Goal: Obtain resource: Download file/media

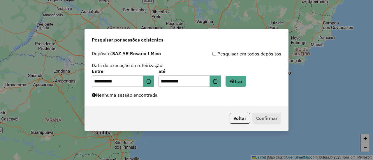
click at [245, 82] on button "Filtrar" at bounding box center [235, 81] width 21 height 11
click at [246, 81] on button "Filtrar" at bounding box center [235, 81] width 21 height 11
drag, startPoint x: 246, startPoint y: 83, endPoint x: 254, endPoint y: 70, distance: 14.7
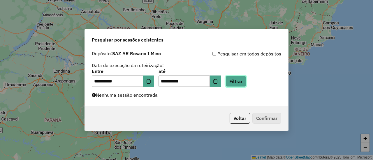
click at [246, 82] on button "Filtrar" at bounding box center [235, 81] width 21 height 11
click at [246, 79] on button "Filtrar" at bounding box center [235, 81] width 21 height 11
click at [242, 83] on button "Filtrar" at bounding box center [235, 81] width 21 height 11
click at [243, 82] on button "Filtrar" at bounding box center [235, 81] width 21 height 11
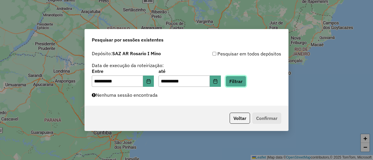
click at [246, 81] on button "Filtrar" at bounding box center [235, 81] width 21 height 11
click at [243, 81] on button "Filtrar" at bounding box center [235, 81] width 21 height 11
click at [238, 81] on button "Filtrar" at bounding box center [235, 81] width 21 height 11
click at [243, 80] on button "Filtrar" at bounding box center [235, 81] width 21 height 11
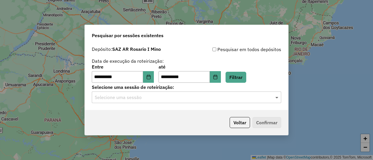
click at [277, 97] on span at bounding box center [277, 97] width 7 height 7
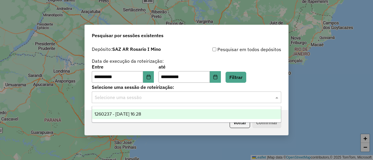
click at [141, 114] on span "1260237 - 06/09/2025 16:28" at bounding box center [117, 114] width 47 height 5
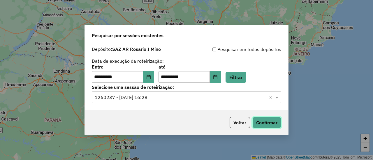
click at [267, 123] on button "Confirmar" at bounding box center [266, 122] width 29 height 11
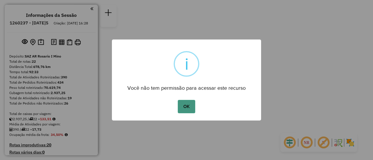
click at [187, 107] on button "OK" at bounding box center [186, 106] width 17 height 13
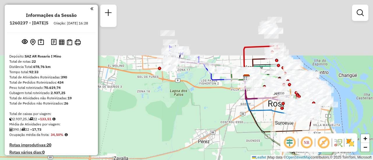
drag, startPoint x: 181, startPoint y: 59, endPoint x: 171, endPoint y: 108, distance: 50.6
click at [171, 108] on div "Janela de atendimento Grade de atendimento Capacidade Transportadoras Veículos …" at bounding box center [186, 80] width 373 height 160
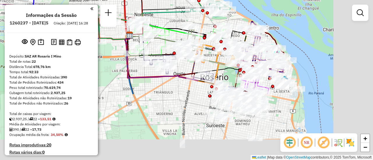
drag, startPoint x: 287, startPoint y: 86, endPoint x: 179, endPoint y: 21, distance: 126.3
click at [179, 21] on div "Janela de atendimento Grade de atendimento Capacidade Transportadoras Veículos …" at bounding box center [186, 80] width 373 height 160
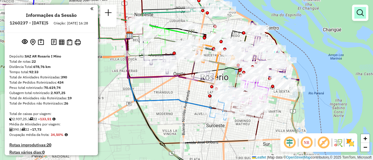
click at [360, 13] on em at bounding box center [359, 12] width 7 height 7
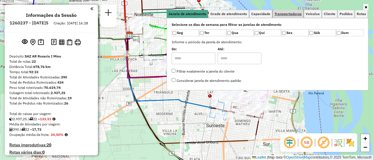
click at [293, 13] on span "Transportadoras" at bounding box center [287, 13] width 27 height 3
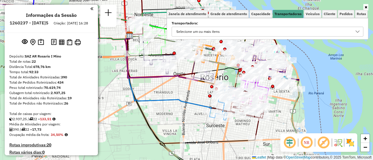
click at [357, 32] on icon at bounding box center [357, 31] width 5 height 5
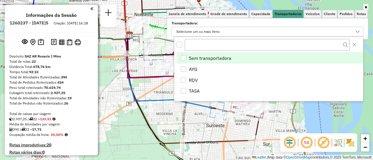
scroll to position [3, 20]
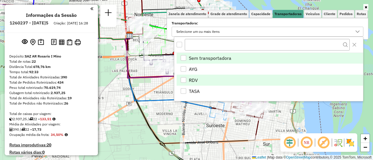
click at [185, 80] on div "RDV" at bounding box center [183, 80] width 6 height 6
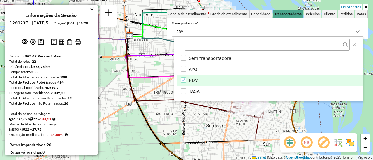
click at [154, 65] on div "Limpar filtros Janela de atendimento Grade de atendimento Capacidade Transporta…" at bounding box center [186, 80] width 373 height 160
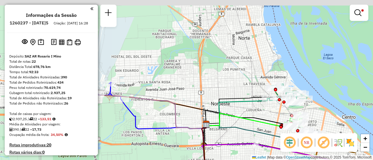
drag, startPoint x: 156, startPoint y: 69, endPoint x: 245, endPoint y: 138, distance: 112.2
click at [242, 142] on icon at bounding box center [263, 144] width 125 height 38
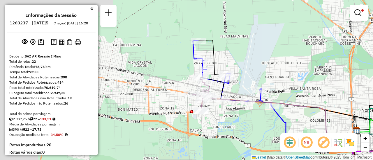
drag, startPoint x: 171, startPoint y: 79, endPoint x: 291, endPoint y: 86, distance: 120.4
click at [291, 86] on div "Limpar filtros Janela de atendimento Grade de atendimento Capacidade Transporta…" at bounding box center [186, 80] width 373 height 160
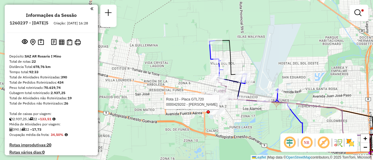
select select "**********"
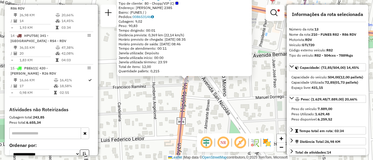
scroll to position [58, 0]
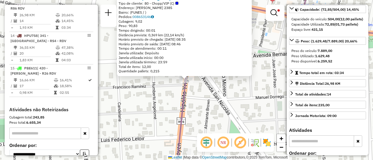
drag, startPoint x: 244, startPoint y: 93, endPoint x: 224, endPoint y: 89, distance: 19.8
click at [244, 93] on div "0000429202 - JUAN HIPOLITO Tipo de cliente: 80 - Chopp/VIP (C) Endereço: HIPOLI…" at bounding box center [186, 80] width 373 height 160
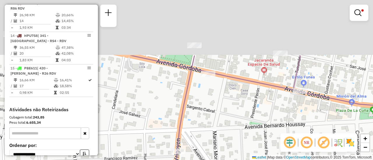
drag, startPoint x: 235, startPoint y: 53, endPoint x: 242, endPoint y: 100, distance: 47.7
click at [226, 123] on div "Limpar filtros Janela de atendimento Grade de atendimento Capacidade Transporta…" at bounding box center [186, 80] width 373 height 160
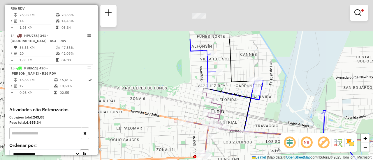
drag, startPoint x: 262, startPoint y: 49, endPoint x: 232, endPoint y: 99, distance: 57.8
click at [233, 101] on div "Limpar filtros Janela de atendimento Grade de atendimento Capacidade Transporta…" at bounding box center [186, 80] width 373 height 160
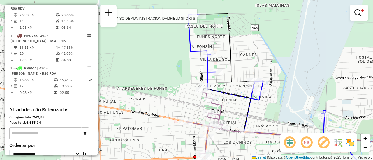
select select "**********"
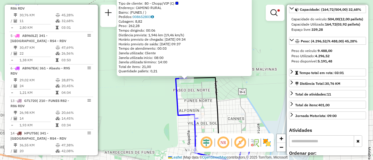
click at [248, 98] on div "0000451295 - FIDEICOMISO DE ADMINISTRACION DAMFIELD SPORTS Tipo de cliente: 80 …" at bounding box center [186, 80] width 373 height 160
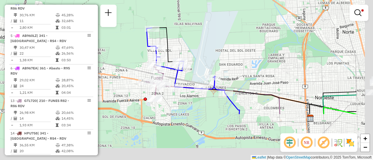
drag, startPoint x: 251, startPoint y: 110, endPoint x: 194, endPoint y: 45, distance: 86.6
click at [194, 46] on div "Limpar filtros Janela de atendimento Grade de atendimento Capacidade Transporta…" at bounding box center [186, 80] width 373 height 160
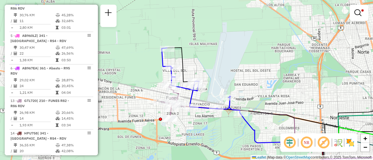
drag, startPoint x: 245, startPoint y: 63, endPoint x: 291, endPoint y: 98, distance: 57.8
click at [290, 99] on div "Limpar filtros Janela de atendimento Grade de atendimento Capacidade Transporta…" at bounding box center [186, 80] width 373 height 160
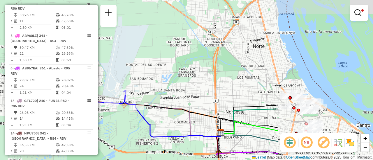
drag, startPoint x: 273, startPoint y: 76, endPoint x: 117, endPoint y: 47, distance: 158.2
click at [106, 48] on div "Limpar filtros Janela de atendimento Grade de atendimento Capacidade Transporta…" at bounding box center [186, 80] width 373 height 160
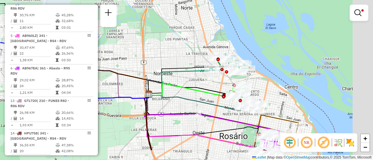
drag, startPoint x: 307, startPoint y: 78, endPoint x: 268, endPoint y: 50, distance: 48.1
click at [268, 50] on div "Limpar filtros Janela de atendimento Grade de atendimento Capacidade Transporta…" at bounding box center [186, 80] width 373 height 160
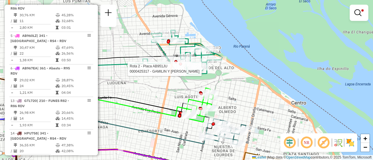
select select "**********"
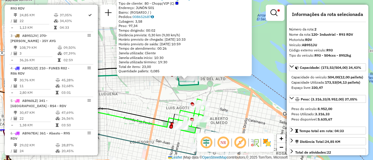
scroll to position [29, 0]
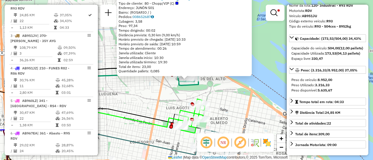
click at [243, 98] on div "0000425317 - GAMILIN Y GIACOMINO Tipo de cliente: 80 - Chopp/VIP (C) Endereço: …" at bounding box center [186, 80] width 373 height 160
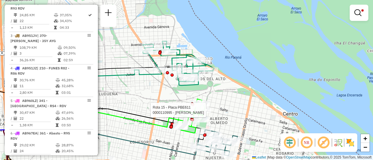
select select "**********"
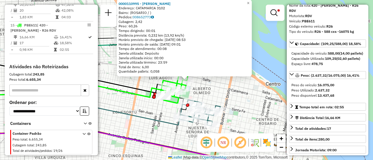
click at [244, 95] on div "0000110995 - BOBRIKOWICZ Endereço: CATAMARCA 3102 Bairro: ([GEOGRAPHIC_DATA] / …" at bounding box center [186, 80] width 373 height 160
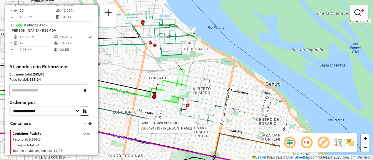
select select "**********"
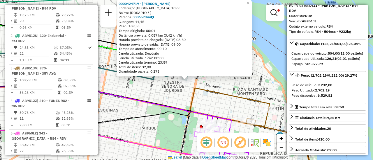
click at [233, 108] on div "0000424719 - LOZANO MATIAS NICOLµS Endereço: SANTIAGO 1099 Bairro: (ROSARIO / )…" at bounding box center [186, 80] width 373 height 160
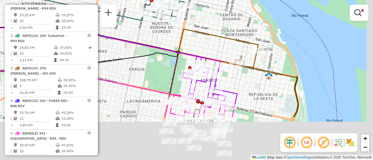
drag, startPoint x: 227, startPoint y: 104, endPoint x: 217, endPoint y: 42, distance: 62.9
click at [215, 42] on div "Limpar filtros Janela de atendimento Grade de atendimento Capacidade Transporta…" at bounding box center [186, 80] width 373 height 160
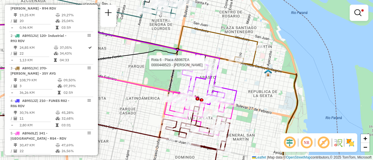
select select "**********"
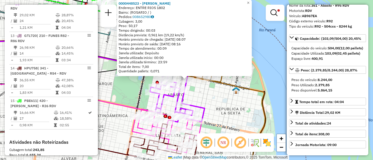
click at [221, 99] on div "0000448523 - PANUNCIO LUIS ADRIAN Endereço: ENTRE RIOS 1802 Bairro: (ROSARIO / …" at bounding box center [186, 80] width 373 height 160
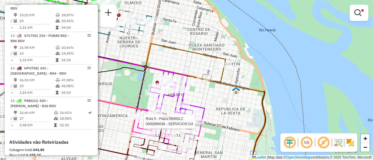
select select "**********"
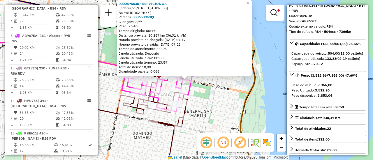
scroll to position [58, 0]
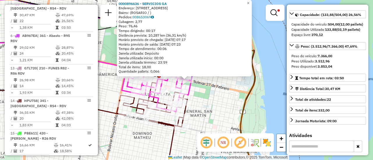
drag, startPoint x: 225, startPoint y: 105, endPoint x: 209, endPoint y: 108, distance: 16.8
click at [225, 105] on div "0000896636 - SERVICIOS GA Endereço: [STREET_ADDRESS] Pedidos: 008653069 Cubagem…" at bounding box center [186, 80] width 373 height 160
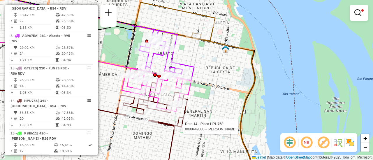
select select "**********"
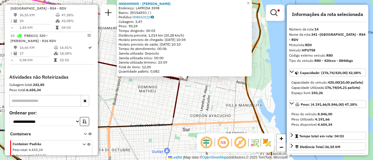
scroll to position [29, 0]
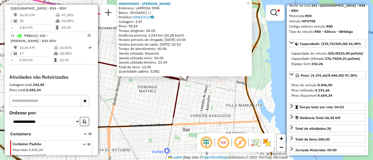
click at [208, 103] on div "0000449005 - [PERSON_NAME]: LAPRIDA 3598 Bairro: ([GEOGRAPHIC_DATA] / ) Pedidos…" at bounding box center [186, 80] width 373 height 160
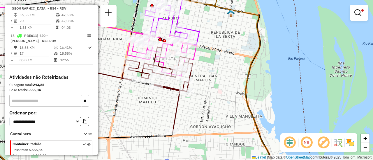
drag, startPoint x: 224, startPoint y: 75, endPoint x: 236, endPoint y: 103, distance: 30.7
click at [235, 102] on div "Limpar filtros Janela de atendimento Grade de atendimento Capacidade Transporta…" at bounding box center [186, 80] width 373 height 160
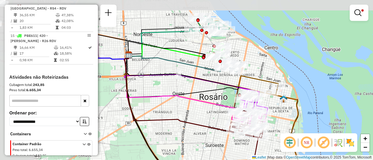
drag, startPoint x: 175, startPoint y: 64, endPoint x: 240, endPoint y: 96, distance: 72.9
click at [238, 96] on div "Limpar filtros Janela de atendimento Grade de atendimento Capacidade Transporta…" at bounding box center [186, 80] width 373 height 160
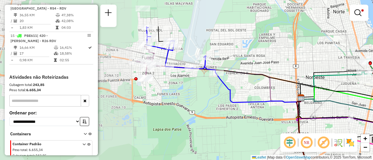
drag, startPoint x: 160, startPoint y: 49, endPoint x: 316, endPoint y: 92, distance: 161.4
click at [316, 92] on icon at bounding box center [342, 94] width 85 height 14
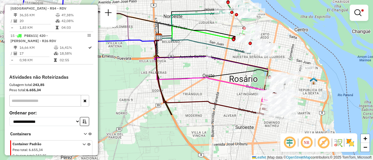
drag, startPoint x: 181, startPoint y: -6, endPoint x: 114, endPoint y: -17, distance: 68.3
click at [114, 0] on html "Aplicando filtros Pop-up bloqueado! Seu navegador bloqueou automáticamente a ab…" at bounding box center [186, 80] width 373 height 160
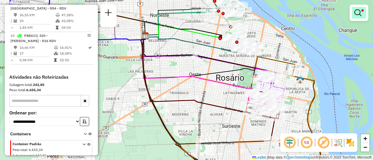
click at [357, 13] on em at bounding box center [357, 12] width 7 height 7
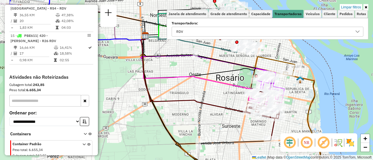
click at [360, 31] on div at bounding box center [357, 31] width 11 height 9
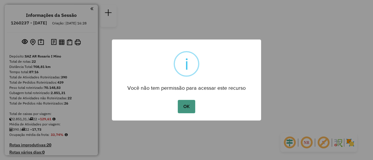
click at [188, 105] on button "OK" at bounding box center [186, 106] width 17 height 13
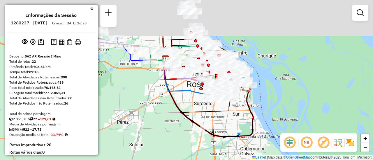
drag, startPoint x: 179, startPoint y: 73, endPoint x: 194, endPoint y: 155, distance: 83.7
click at [193, 160] on html "Aguarde... Pop-up bloqueado! Seu navegador bloqueou automáticamente a abertura …" at bounding box center [186, 80] width 373 height 160
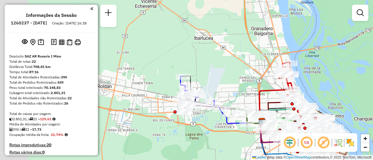
drag, startPoint x: 156, startPoint y: 79, endPoint x: 238, endPoint y: 97, distance: 83.9
click at [238, 97] on div "Janela de atendimento Grade de atendimento Capacidade Transportadoras Veículos …" at bounding box center [186, 80] width 373 height 160
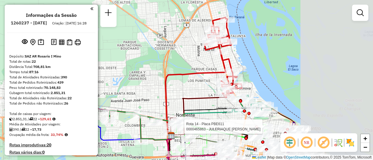
drag, startPoint x: 288, startPoint y: 93, endPoint x: 174, endPoint y: 82, distance: 114.9
click at [174, 82] on div "Rota 14 - Placa PBE611 0000465863 - JULERIAQUE MONICA PATRICIA Janela de atendi…" at bounding box center [186, 80] width 373 height 160
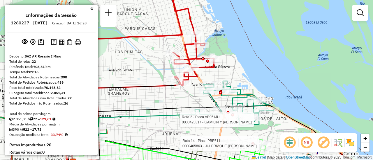
select select "**********"
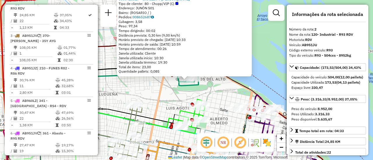
scroll to position [29, 0]
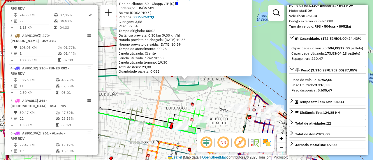
click at [211, 94] on div "0000425317 - GAMILIN Y GIACOMINO Tipo de cliente: 80 - Chopp/VIP (C) Endereço: …" at bounding box center [186, 80] width 373 height 160
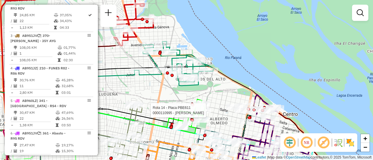
select select "**********"
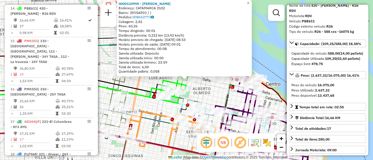
click at [208, 96] on div "0000110995 - BOBRIKOWICZ Endereço: CATAMARCA 3102 Bairro: (ROSARIO / ) Pedidos:…" at bounding box center [186, 80] width 373 height 160
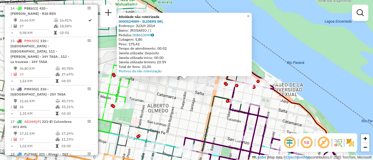
click at [179, 101] on div "Atividade não roteirizada 0000524089 - SLIDERS SRL Endereço: JUJUY 2514 Bairro:…" at bounding box center [186, 80] width 373 height 160
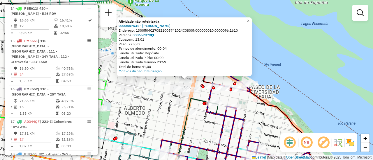
click at [162, 105] on div "Atividade não roteirizada 0000887531 - SALIM JORGE Endereço: 1300504C2708210087…" at bounding box center [186, 80] width 373 height 160
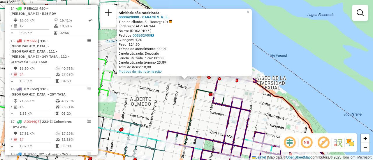
click at [160, 100] on div "Atividade não roteirizada 0000428888 - CARACU S. R. L. Tipo de cliente: 6 - Rec…" at bounding box center [186, 80] width 373 height 160
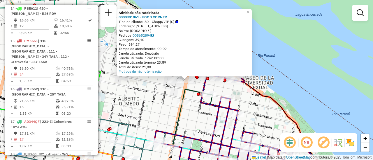
click at [157, 101] on div "Atividade não roteirizada 0000301061 - FOOD CORNER Tipo de cliente: 80 - Chopp/…" at bounding box center [186, 80] width 373 height 160
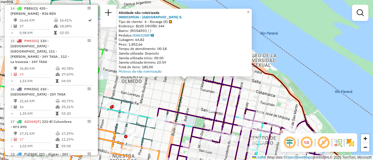
click at [159, 94] on div "Atividade não roteirizada 0000159536 - LA GUAYRA S. Tipo de cliente: 6 - Recarg…" at bounding box center [186, 80] width 373 height 160
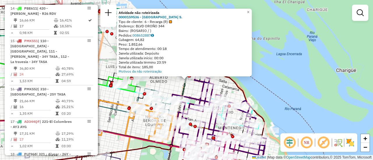
click at [173, 84] on div "Atividade não roteirizada 0000159536 - LA GUAYRA S. Tipo de cliente: 6 - Recarg…" at bounding box center [186, 80] width 373 height 160
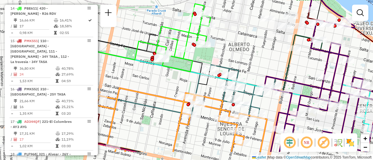
drag, startPoint x: 179, startPoint y: 91, endPoint x: 262, endPoint y: 67, distance: 85.9
click at [262, 67] on div "Janela de atendimento Grade de atendimento Capacidade Transportadoras Veículos …" at bounding box center [186, 80] width 373 height 160
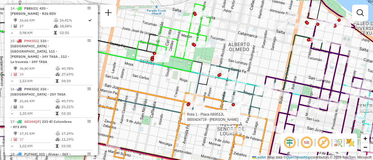
select select "**********"
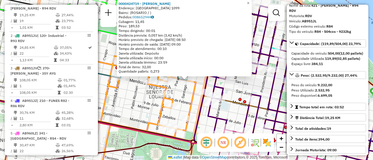
click at [264, 88] on div "0000424719 - LOZANO MATIAS NICOLµS Endereço: SANTIAGO 1099 Bairro: (ROSARIO / )…" at bounding box center [186, 80] width 373 height 160
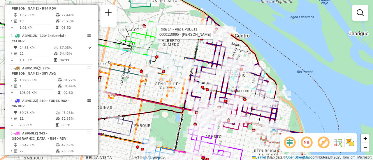
select select "**********"
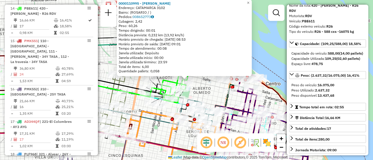
click at [161, 136] on div "0000110995 - BOBRIKOWICZ Endereço: CATAMARCA 3102 Bairro: (ROSARIO / ) Pedidos:…" at bounding box center [186, 80] width 373 height 160
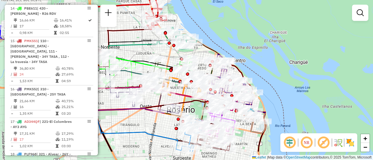
drag, startPoint x: 171, startPoint y: 82, endPoint x: 169, endPoint y: 58, distance: 24.8
click at [169, 58] on div "Janela de atendimento Grade de atendimento Capacidade Transportadoras Veículos …" at bounding box center [186, 80] width 373 height 160
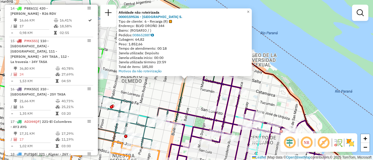
click at [148, 87] on div "Atividade não roteirizada 0000159536 - LA GUAYRA S. Tipo de cliente: 6 - Recarg…" at bounding box center [186, 80] width 373 height 160
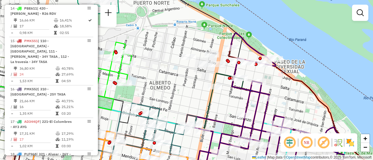
drag, startPoint x: 124, startPoint y: 68, endPoint x: 167, endPoint y: 76, distance: 42.9
click at [162, 76] on div "Janela de atendimento Grade de atendimento Capacidade Transportadoras Veículos …" at bounding box center [186, 80] width 373 height 160
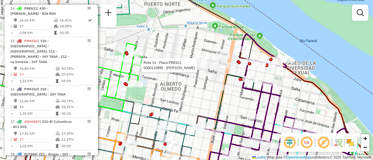
select select "**********"
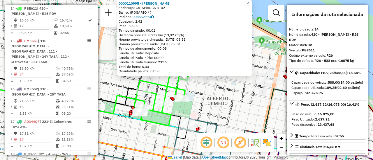
click at [238, 91] on div "0000110995 - BOBRIKOWICZ Endereço: CATAMARCA 3102 Bairro: (ROSARIO / ) Pedidos:…" at bounding box center [186, 80] width 373 height 160
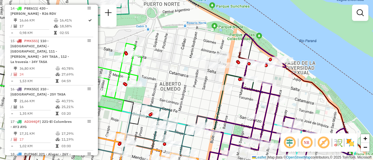
drag, startPoint x: 238, startPoint y: 90, endPoint x: 191, endPoint y: 75, distance: 49.4
click at [191, 75] on div "Janela de atendimento Grade de atendimento Capacidade Transportadoras Veículos …" at bounding box center [186, 80] width 373 height 160
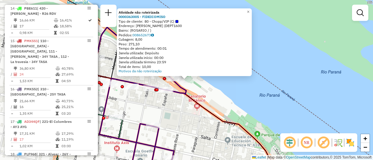
click at [179, 118] on div "Atividade não roteirizada 0000363005 - FIDEICOMISO Tipo de cliente: 80 - Chopp/…" at bounding box center [186, 80] width 373 height 160
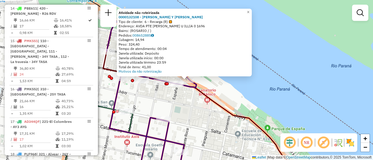
click at [183, 108] on div "Atividade não roteirizada 0000132108 - RITAGLIATI PEDRO Y GONZALEZ SERGIO SH Ti…" at bounding box center [186, 80] width 373 height 160
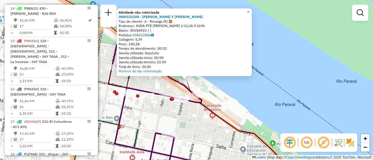
click at [196, 119] on div "Atividade não roteirizada 0000132108 - RITAGLIATI PEDRO Y GONZALEZ SERGIO SH Ti…" at bounding box center [186, 80] width 373 height 160
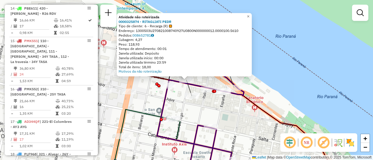
click at [222, 116] on div "Atividade não roteirizada 0000325874 - RITAGLIATI PEDR Tipo de cliente: 6 - Rec…" at bounding box center [186, 80] width 373 height 160
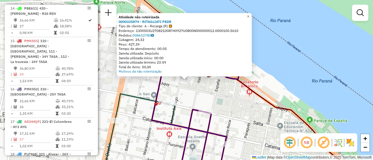
click at [229, 102] on div "Atividade não roteirizada 0000325874 - RITAGLIATI PEDR Tipo de cliente: 6 - Rec…" at bounding box center [186, 80] width 373 height 160
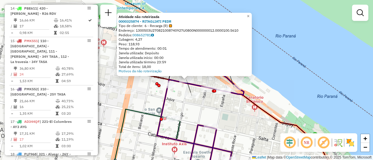
click at [222, 111] on div "Atividade não roteirizada 0000325874 - RITAGLIATI PEDR Tipo de cliente: 6 - Rec…" at bounding box center [186, 80] width 373 height 160
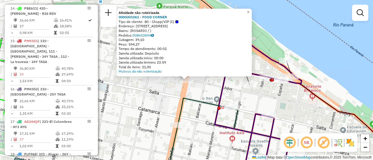
click at [156, 95] on div "Atividade não roteirizada 0000301061 - FOOD CORNER Tipo de cliente: 80 - Chopp/…" at bounding box center [186, 80] width 373 height 160
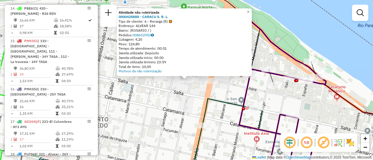
click at [164, 97] on div "Atividade não roteirizada 0000428888 - CARACU S. R. L. Tipo de cliente: 6 - Rec…" at bounding box center [186, 80] width 373 height 160
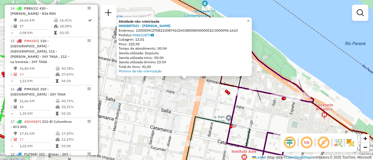
click at [156, 102] on div "Atividade não roteirizada 0000887531 - SALIM JORGE Endereço: 1300504C2708210087…" at bounding box center [186, 80] width 373 height 160
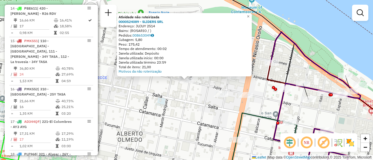
click at [178, 95] on div "Atividade não roteirizada 0000524089 - SLIDERS SRL Endereço: JUJUY 2514 Bairro:…" at bounding box center [186, 80] width 373 height 160
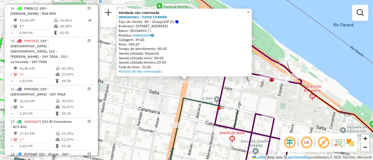
click at [164, 100] on div "Atividade não roteirizada 0000301061 - FOOD CORNER Tipo de cliente: 80 - Chopp/…" at bounding box center [186, 80] width 373 height 160
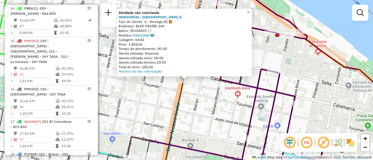
click at [162, 110] on div "Atividade não roteirizada 0000159536 - LA GUAYRA S. Tipo de cliente: 6 - Recarg…" at bounding box center [186, 80] width 373 height 160
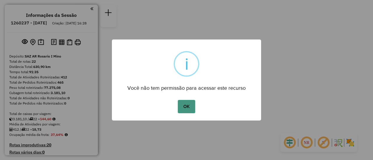
click at [185, 104] on button "OK" at bounding box center [186, 106] width 17 height 13
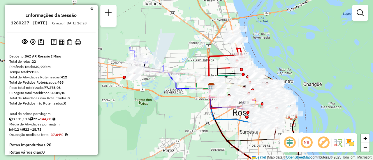
drag, startPoint x: 152, startPoint y: 54, endPoint x: 184, endPoint y: 109, distance: 63.4
click at [179, 110] on div "Janela de atendimento Grade de atendimento Capacidade Transportadoras Veículos …" at bounding box center [186, 80] width 373 height 160
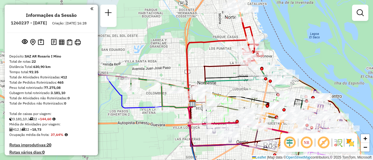
drag, startPoint x: 179, startPoint y: 25, endPoint x: 124, endPoint y: 58, distance: 63.9
click at [120, 59] on div "Janela de atendimento Grade de atendimento Capacidade Transportadoras Veículos …" at bounding box center [186, 80] width 373 height 160
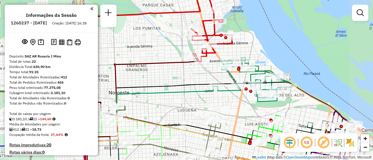
drag, startPoint x: 261, startPoint y: 57, endPoint x: 195, endPoint y: 73, distance: 67.7
click at [195, 73] on div "Janela de atendimento Grade de atendimento Capacidade Transportadoras Veículos …" at bounding box center [186, 80] width 373 height 160
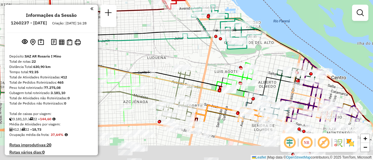
drag, startPoint x: 214, startPoint y: 111, endPoint x: 199, endPoint y: 45, distance: 67.8
click at [199, 46] on div "Janela de atendimento Grade de atendimento Capacidade Transportadoras Veículos …" at bounding box center [186, 80] width 373 height 160
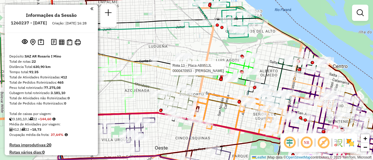
select select "**********"
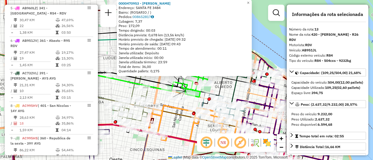
scroll to position [604, 0]
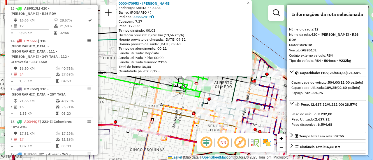
click at [224, 84] on icon at bounding box center [135, 77] width 241 height 38
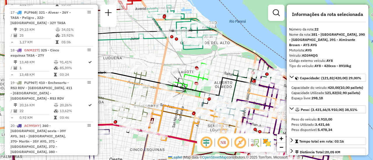
scroll to position [862, 0]
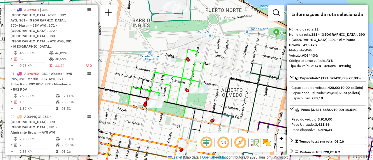
click at [226, 62] on div "Janela de atendimento Grade de atendimento Capacidade Transportadoras Veículos …" at bounding box center [186, 80] width 373 height 160
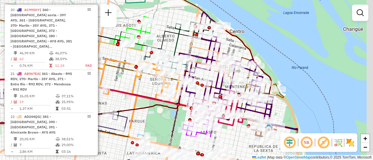
drag, startPoint x: 233, startPoint y: 85, endPoint x: 163, endPoint y: 43, distance: 82.4
click at [162, 43] on div "Janela de atendimento Grade de atendimento Capacidade Transportadoras Veículos …" at bounding box center [186, 80] width 373 height 160
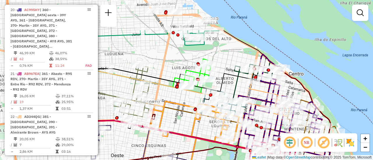
drag, startPoint x: 155, startPoint y: 31, endPoint x: 230, endPoint y: 78, distance: 88.3
click at [230, 79] on icon at bounding box center [143, 74] width 227 height 35
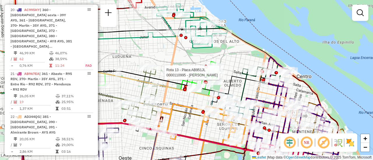
select select "**********"
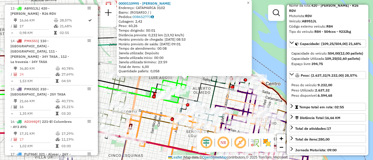
scroll to position [0, 0]
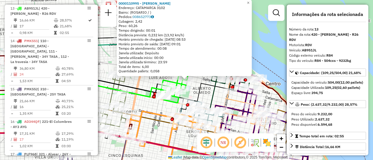
click at [148, 85] on div "0000110995 - BOBRIKOWICZ Endereço: CATAMARCA 3102 Bairro: (ROSARIO / ) Pedidos:…" at bounding box center [186, 80] width 373 height 160
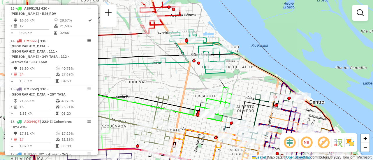
drag, startPoint x: 136, startPoint y: 54, endPoint x: 181, endPoint y: 72, distance: 49.0
click at [180, 72] on div "Janela de atendimento Grade de atendimento Capacidade Transportadoras Veículos …" at bounding box center [186, 80] width 373 height 160
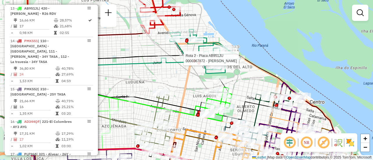
select select "**********"
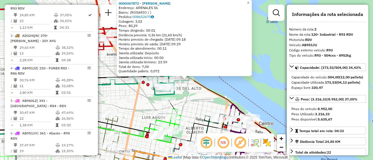
scroll to position [29, 0]
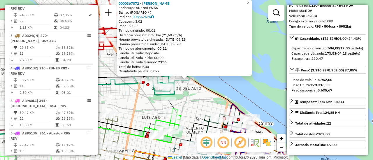
click at [196, 100] on div "0000367872 - MOREIRA HEDI Endereço: ARENALES 56 Bairro: (ROSARIO / ) Pedidos: 0…" at bounding box center [186, 80] width 373 height 160
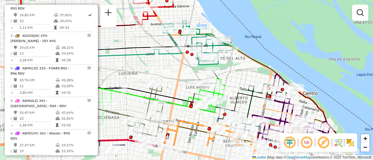
drag, startPoint x: 109, startPoint y: 65, endPoint x: 163, endPoint y: 24, distance: 67.7
click at [161, 24] on div "Janela de atendimento Grade de atendimento Capacidade Transportadoras Veículos …" at bounding box center [186, 80] width 373 height 160
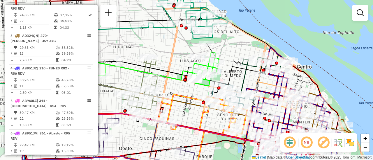
drag, startPoint x: 250, startPoint y: 70, endPoint x: 223, endPoint y: 40, distance: 40.8
click at [222, 40] on div "Janela de atendimento Grade de atendimento Capacidade Transportadoras Veículos …" at bounding box center [186, 80] width 373 height 160
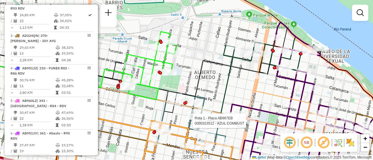
select select "**********"
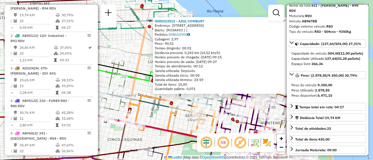
click at [145, 86] on div "0000323512 - AZUL COMBUST Endereço: AVDA CORDOBA 2201 Bairro: (ROSARIO / ) Pedi…" at bounding box center [186, 80] width 373 height 160
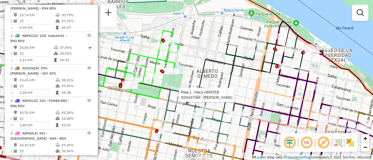
select select "**********"
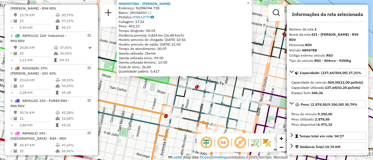
click at [152, 93] on div "0000447584 - MENDES ANDRADE MARCELO Endereço: SUIPACHA 738 Bairro: (ROSARIO / )…" at bounding box center [186, 80] width 373 height 160
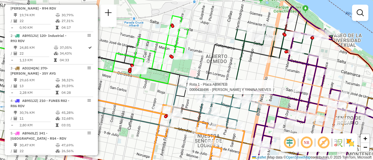
select select "**********"
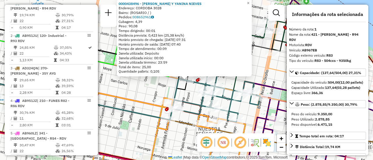
click at [161, 86] on div "0000438496 - MANSILLA Y YANINA NIEVES Endereço: CORDOBA 3028 Bairro: (ROSARIO /…" at bounding box center [186, 80] width 373 height 160
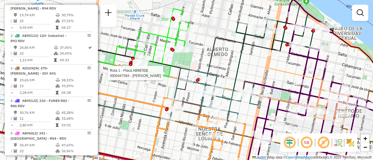
select select "**********"
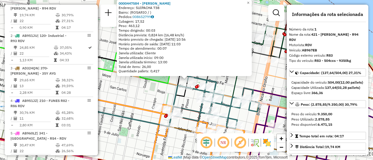
click at [138, 91] on div "0000447584 - MENDES ANDRADE MARCELO Endereço: SUIPACHA 738 Bairro: (ROSARIO / )…" at bounding box center [186, 80] width 373 height 160
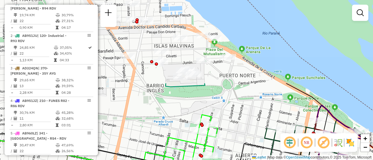
drag, startPoint x: 206, startPoint y: 22, endPoint x: 237, endPoint y: 118, distance: 100.2
click at [236, 122] on div "Janela de atendimento Grade de atendimento Capacidade Transportadoras Veículos …" at bounding box center [186, 80] width 373 height 160
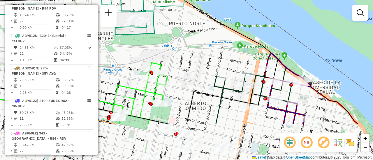
drag, startPoint x: 239, startPoint y: 109, endPoint x: 136, endPoint y: 29, distance: 130.9
click at [136, 29] on div "Janela de atendimento Grade de atendimento Capacidade Transportadoras Veículos …" at bounding box center [186, 80] width 373 height 160
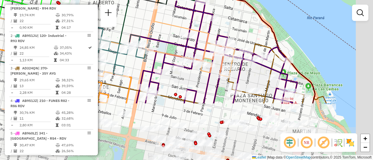
drag, startPoint x: 294, startPoint y: 104, endPoint x: 255, endPoint y: 31, distance: 82.8
click at [255, 31] on div "Janela de atendimento Grade de atendimento Capacidade Transportadoras Veículos …" at bounding box center [186, 80] width 373 height 160
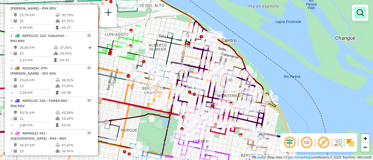
click at [361, 14] on em at bounding box center [359, 12] width 7 height 7
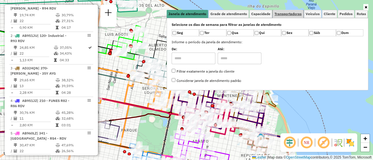
drag, startPoint x: 295, startPoint y: 14, endPoint x: 337, endPoint y: 26, distance: 43.7
click at [295, 14] on span "Transportadoras" at bounding box center [287, 13] width 27 height 3
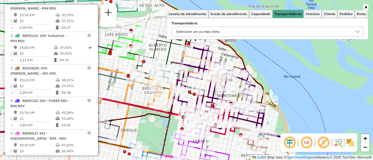
click at [357, 31] on icon at bounding box center [357, 31] width 5 height 5
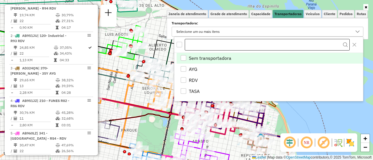
scroll to position [3, 20]
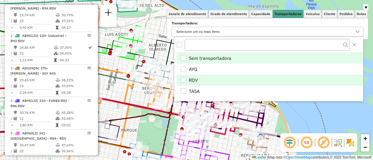
click at [183, 78] on div "RDV" at bounding box center [183, 80] width 6 height 6
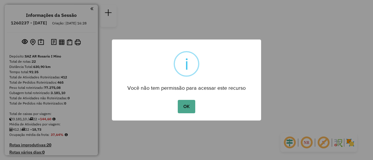
drag, startPoint x: 188, startPoint y: 105, endPoint x: 244, endPoint y: 71, distance: 65.5
click at [188, 106] on button "OK" at bounding box center [186, 106] width 17 height 13
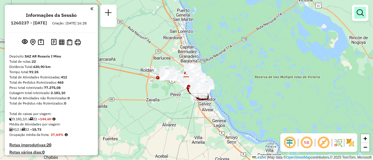
click at [359, 14] on em at bounding box center [359, 12] width 7 height 7
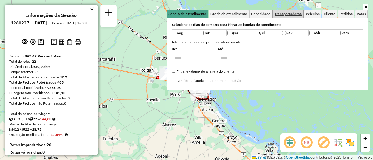
click at [298, 15] on span "Transportadoras" at bounding box center [287, 13] width 27 height 3
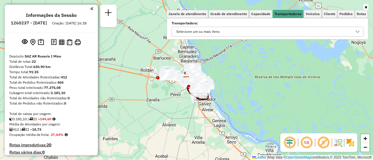
click at [356, 30] on icon at bounding box center [357, 31] width 5 height 5
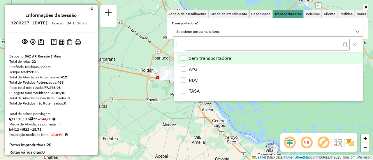
scroll to position [3, 20]
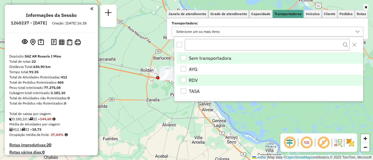
click at [184, 78] on div "RDV" at bounding box center [183, 80] width 6 height 6
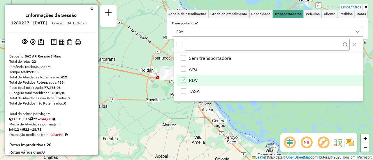
click at [155, 118] on div "Limpar filtros Janela de atendimento Grade de atendimento Capacidade Transporta…" at bounding box center [186, 80] width 373 height 160
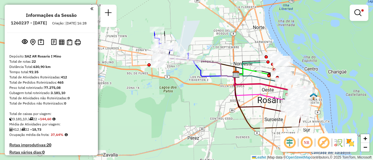
drag, startPoint x: 195, startPoint y: 49, endPoint x: 169, endPoint y: 96, distance: 53.9
click at [169, 96] on div "Limpar filtros Janela de atendimento Grade de atendimento Capacidade Transporta…" at bounding box center [186, 80] width 373 height 160
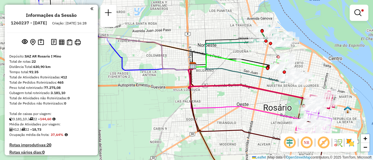
drag, startPoint x: 292, startPoint y: 48, endPoint x: 249, endPoint y: 54, distance: 43.6
click at [248, 51] on div "Limpar filtros Janela de atendimento Grade de atendimento Capacidade Transporta…" at bounding box center [186, 80] width 373 height 160
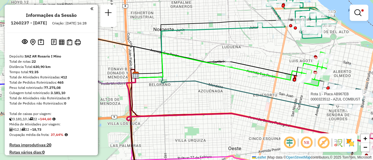
select select "**********"
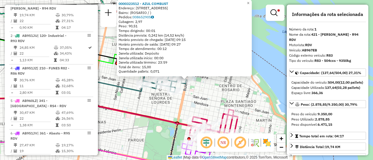
scroll to position [58, 0]
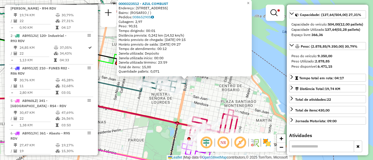
click at [203, 103] on div "0000323512 - AZUL COMBUST Endereço: [STREET_ADDRESS] Bairro: ([GEOGRAPHIC_DATA]…" at bounding box center [186, 80] width 373 height 160
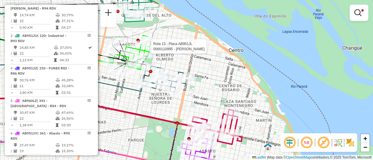
select select "**********"
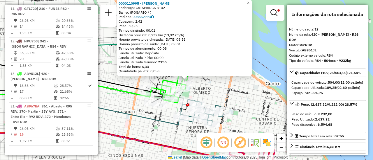
scroll to position [29, 0]
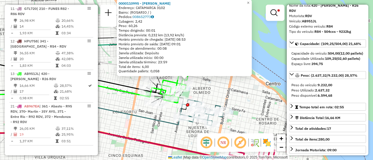
click at [226, 94] on div "0000110995 - BOBRIKOWICZ Endereço: CATAMARCA 3102 Bairro: (ROSARIO / ) Pedidos:…" at bounding box center [186, 80] width 373 height 160
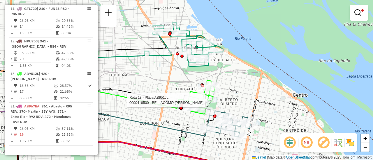
select select "**********"
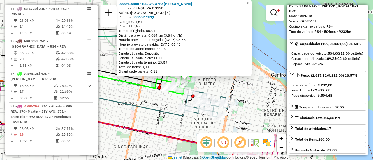
click at [160, 109] on icon at bounding box center [92, 100] width 185 height 33
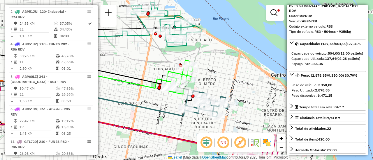
scroll to position [207, 0]
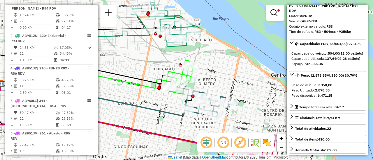
click at [165, 104] on div "Limpar filtros Janela de atendimento Grade de atendimento Capacidade Transporta…" at bounding box center [186, 80] width 373 height 160
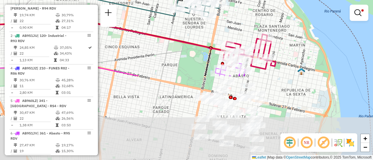
drag, startPoint x: 255, startPoint y: 114, endPoint x: 244, endPoint y: 5, distance: 110.0
click at [244, 5] on div "Limpar filtros Janela de atendimento Grade de atendimento Capacidade Transporta…" at bounding box center [186, 80] width 373 height 160
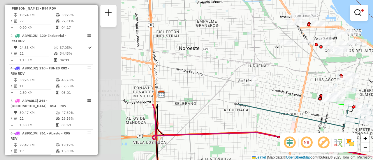
drag, startPoint x: 173, startPoint y: 56, endPoint x: 352, endPoint y: 157, distance: 206.4
click at [355, 160] on html "Aplicando filtros Pop-up bloqueado! Seu navegador bloqueou automáticamente a ab…" at bounding box center [186, 80] width 373 height 160
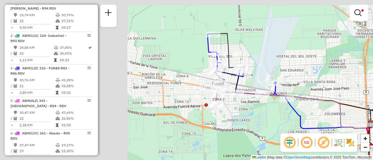
drag, startPoint x: 134, startPoint y: 36, endPoint x: 325, endPoint y: 76, distance: 195.1
click at [323, 76] on div "Limpar filtros Janela de atendimento Grade de atendimento Capacidade Transporta…" at bounding box center [186, 80] width 373 height 160
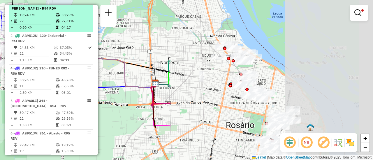
drag, startPoint x: 295, startPoint y: 58, endPoint x: 31, endPoint y: 15, distance: 267.1
click at [45, 17] on hb-router-mapa "Informações da Sessão 1260237 - 06/09/2025 Criação: 05/09/2025 16:28 Depósito: …" at bounding box center [186, 80] width 373 height 160
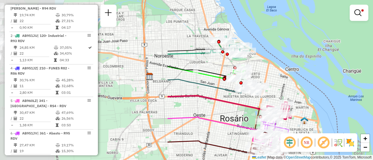
drag, startPoint x: 154, startPoint y: 44, endPoint x: 369, endPoint y: 69, distance: 216.6
click at [372, 72] on div "Limpar filtros Janela de atendimento Grade de atendimento Capacidade Transporta…" at bounding box center [186, 80] width 373 height 160
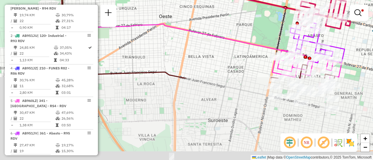
drag, startPoint x: 267, startPoint y: 109, endPoint x: 259, endPoint y: 13, distance: 96.4
click at [259, 13] on div "Limpar filtros Janela de atendimento Grade de atendimento Capacidade Transporta…" at bounding box center [186, 80] width 373 height 160
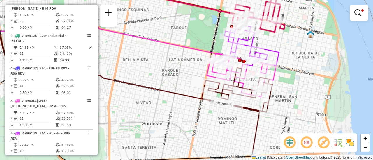
drag, startPoint x: 229, startPoint y: 46, endPoint x: 162, endPoint y: 59, distance: 68.1
click at [162, 59] on div "Limpar filtros Janela de atendimento Grade de atendimento Capacidade Transporta…" at bounding box center [186, 80] width 373 height 160
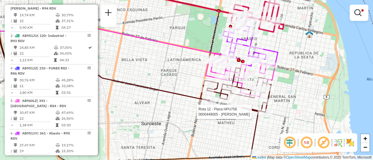
select select "**********"
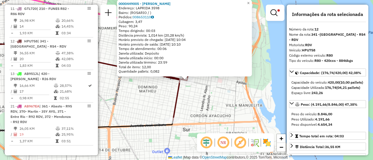
scroll to position [29, 0]
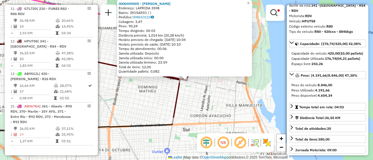
click at [217, 102] on div "0000449005 - GARCIA SONIA SUSANA Endereço: LAPRIDA 3598 Bairro: (ROSARIO / ) Pe…" at bounding box center [186, 80] width 373 height 160
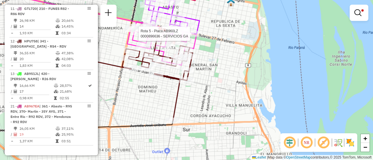
select select "**********"
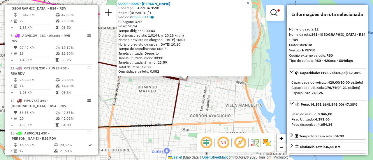
scroll to position [370, 0]
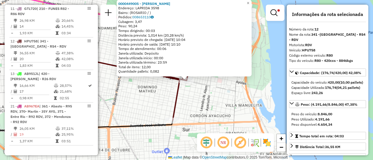
click at [227, 105] on div "0000449005 - GARCIA SONIA SUSANA Endereço: LAPRIDA 3598 Bairro: (ROSARIO / ) Pe…" at bounding box center [186, 80] width 373 height 160
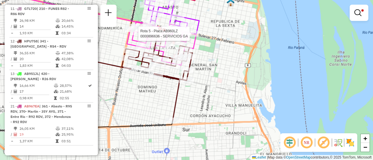
select select "**********"
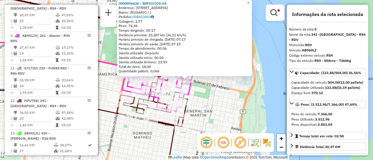
scroll to position [29, 0]
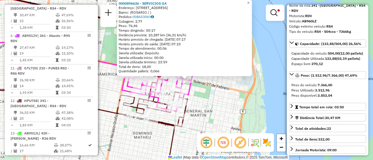
click at [206, 100] on div "0000896636 - SERVICIOS GA Endereço: BLVD 27 DE FEBRERO 901 Bairro: (ROSARIO / )…" at bounding box center [186, 80] width 373 height 160
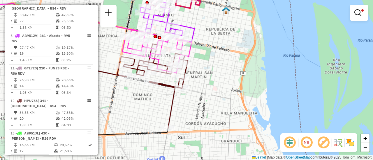
drag, startPoint x: 179, startPoint y: 151, endPoint x: 181, endPoint y: 95, distance: 56.5
click at [181, 95] on div "Limpar filtros Janela de atendimento Grade de atendimento Capacidade Transporta…" at bounding box center [186, 80] width 373 height 160
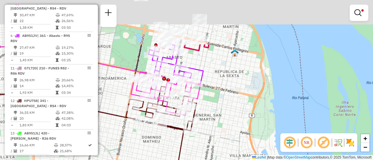
drag, startPoint x: 208, startPoint y: 54, endPoint x: 227, endPoint y: 142, distance: 89.5
click at [221, 146] on div "Limpar filtros Janela de atendimento Grade de atendimento Capacidade Transporta…" at bounding box center [186, 80] width 373 height 160
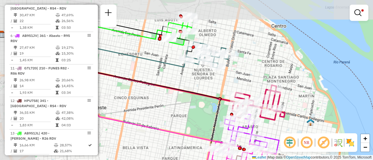
drag, startPoint x: 148, startPoint y: 46, endPoint x: 234, endPoint y: 89, distance: 95.8
click at [229, 88] on div "Limpar filtros Janela de atendimento Grade de atendimento Capacidade Transporta…" at bounding box center [186, 80] width 373 height 160
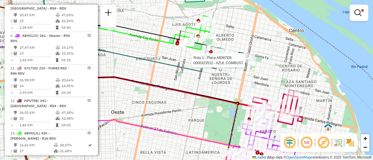
select select "**********"
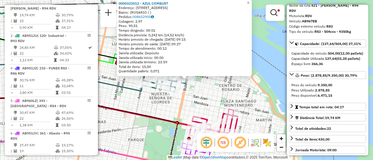
click at [217, 92] on div "0000323512 - AZUL COMBUST Endereço: AVDA CORDOBA 2201 Bairro: (ROSARIO / ) Pedi…" at bounding box center [186, 80] width 373 height 160
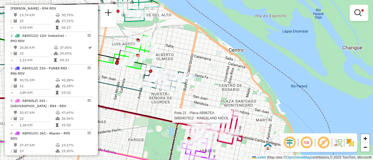
select select "**********"
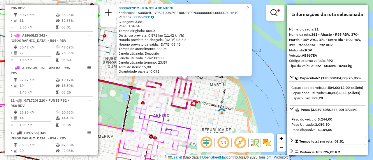
scroll to position [370, 0]
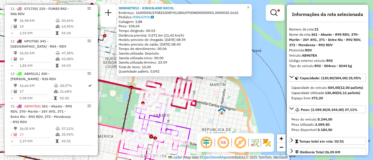
click at [197, 113] on div "0000407812 - KINGSLAND NICOL Endereço: 1600504U270821008741180U0700N000000001.0…" at bounding box center [186, 80] width 373 height 160
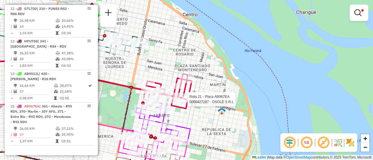
select select "**********"
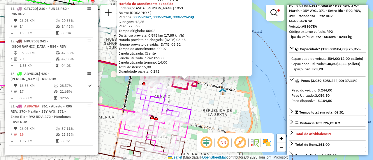
scroll to position [58, 0]
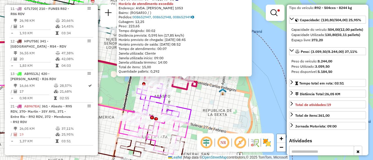
drag, startPoint x: 214, startPoint y: 101, endPoint x: 196, endPoint y: 100, distance: 18.4
click at [214, 101] on div "0000427287 - OSOLE S.R.L Tipo de cliente: 80 - Chopp/VIP (C) Horário de atendim…" at bounding box center [186, 80] width 373 height 160
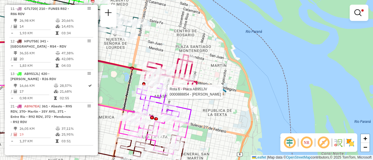
select select "**********"
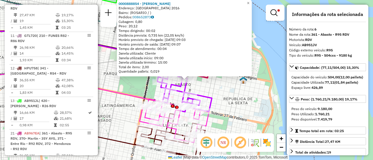
scroll to position [29, 0]
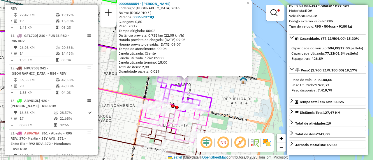
click at [224, 93] on div "0000888854 - PEREZ NESTOR Endereço: CORRIENTES 2016 Bairro: (ROSARIO / ) Pedido…" at bounding box center [186, 80] width 373 height 160
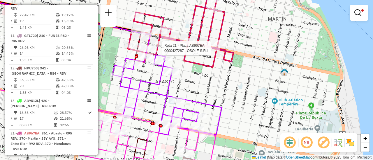
select select "**********"
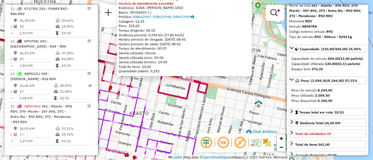
scroll to position [58, 0]
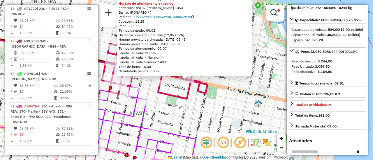
click at [214, 107] on div "0000427287 - OSOLE S.R.L Tipo de cliente: 80 - Chopp/VIP (C) Horário de atendim…" at bounding box center [186, 80] width 373 height 160
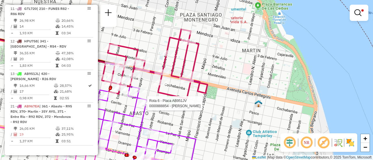
select select "**********"
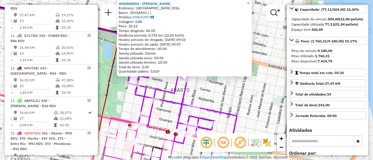
click at [233, 98] on div "0000888854 - PEREZ NESTOR Endereço: CORRIENTES 2016 Bairro: (ROSARIO / ) Pedido…" at bounding box center [186, 80] width 373 height 160
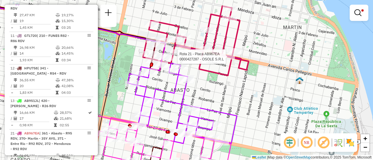
select select "**********"
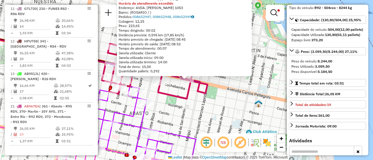
click at [206, 110] on div "0000427287 - OSOLE S.R.L Tipo de cliente: 80 - Chopp/VIP (C) Horário de atendim…" at bounding box center [186, 80] width 373 height 160
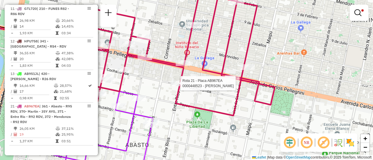
select select "**********"
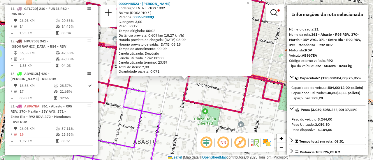
scroll to position [29, 0]
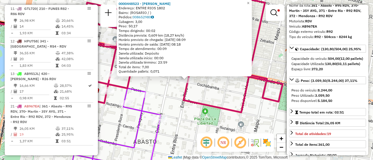
click at [254, 119] on div "0000448523 - PANUNCIO LUIS ADRIAN Endereço: ENTRE RIOS 1802 Bairro: (ROSARIO / …" at bounding box center [186, 80] width 373 height 160
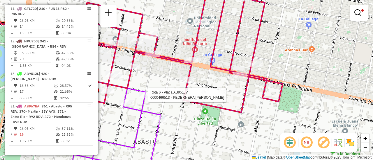
select select "**********"
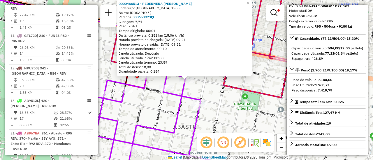
click at [210, 95] on div "0000466513 - PEDERNERA ELIO EDUARDO Endereço: PARAGUAY 1905 Bairro: (ROSARIO / …" at bounding box center [186, 80] width 373 height 160
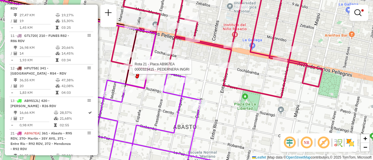
select select "**********"
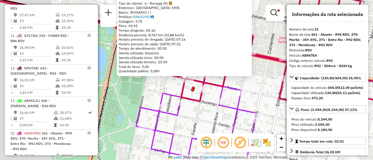
scroll to position [370, 0]
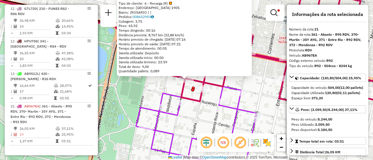
click at [249, 85] on div "0000323415 - PEDERNERA INGRI Tipo de cliente: 6 - Recarga (R) Endereço: ITALIA …" at bounding box center [186, 80] width 373 height 160
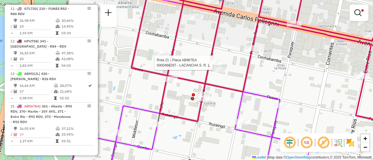
select select "**********"
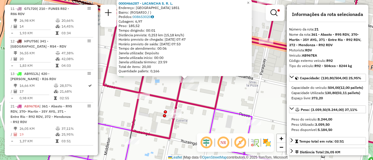
click at [219, 95] on icon at bounding box center [271, 67] width 278 height 167
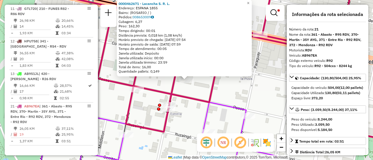
click at [200, 96] on div "0000462671 - Lacancha S. R. L. Endereço: ESPANA 1855 Bairro: (ROSARIO / ) Pedid…" at bounding box center [186, 80] width 373 height 160
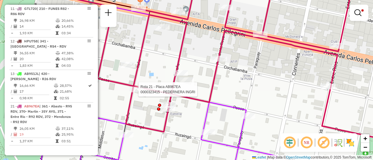
select select "**********"
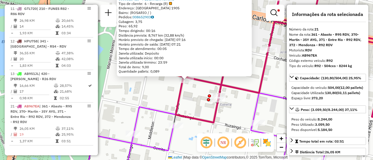
click at [166, 98] on div "0000323415 - PEDERNERA INGRI Tipo de cliente: 6 - Recarga (R) Endereço: ITALIA …" at bounding box center [186, 80] width 373 height 160
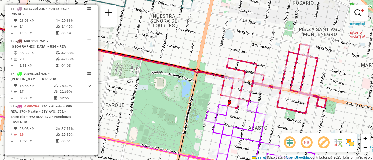
click at [277, 112] on div "Limpar filtros Janela de atendimento Grade de atendimento Capacidade Transporta…" at bounding box center [186, 80] width 373 height 160
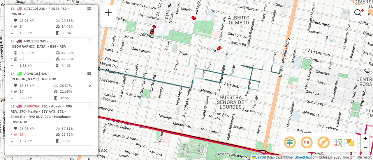
drag, startPoint x: 235, startPoint y: 41, endPoint x: 306, endPoint y: 125, distance: 110.7
click at [306, 125] on div "Limpar filtros Janela de atendimento Grade de atendimento Capacidade Transporta…" at bounding box center [186, 80] width 373 height 160
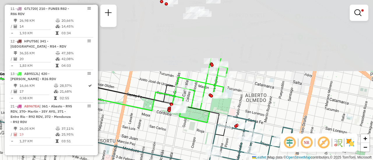
drag, startPoint x: 254, startPoint y: 28, endPoint x: 268, endPoint y: 104, distance: 77.6
click at [267, 104] on div "Limpar filtros Janela de atendimento Grade de atendimento Capacidade Transporta…" at bounding box center [186, 80] width 373 height 160
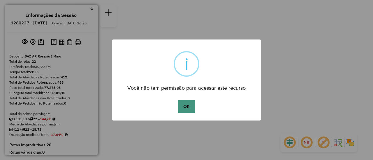
click at [187, 106] on button "OK" at bounding box center [186, 106] width 17 height 13
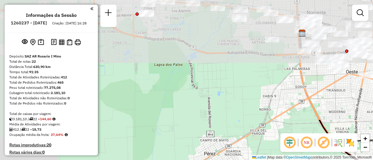
drag, startPoint x: 174, startPoint y: 36, endPoint x: 270, endPoint y: 174, distance: 168.8
click at [270, 160] on html "Aguarde... Pop-up bloqueado! Seu navegador bloqueou automáticamente a abertura …" at bounding box center [186, 80] width 373 height 160
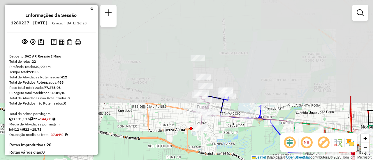
drag, startPoint x: 206, startPoint y: 60, endPoint x: 245, endPoint y: 173, distance: 120.1
click at [245, 160] on html "Aguarde... Pop-up bloqueado! Seu navegador bloqueou automáticamente a abertura …" at bounding box center [186, 80] width 373 height 160
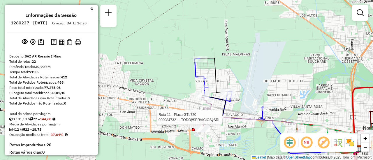
select select "**********"
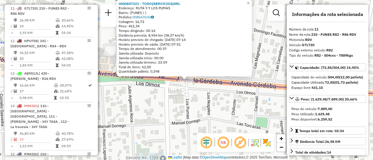
scroll to position [29, 0]
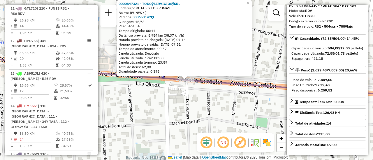
click at [184, 100] on div "0000847321 - TODOÿSERVICIOSÿSRL Endereço: RUTA 9 Y LOS PUMAS Bairro: (FUNES / )…" at bounding box center [186, 80] width 373 height 160
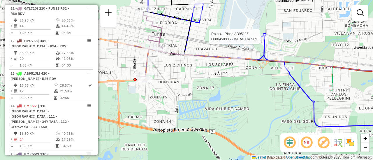
select select "**********"
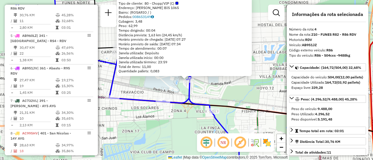
scroll to position [58, 0]
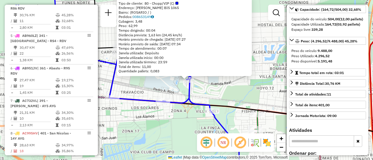
click at [226, 89] on div "0000450336 - BARALCA SRL Tipo de cliente: 80 - Chopp/VIP (C) Endereço: ALBERTO …" at bounding box center [186, 80] width 373 height 160
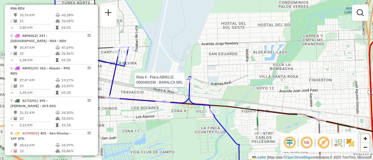
select select "**********"
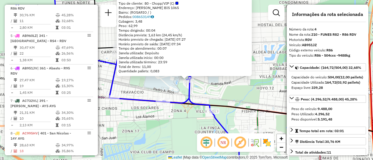
click at [229, 95] on div "0000450336 - BARALCA SRL Tipo de cliente: 80 - Chopp/VIP (C) Endereço: ALBERTO …" at bounding box center [186, 80] width 373 height 160
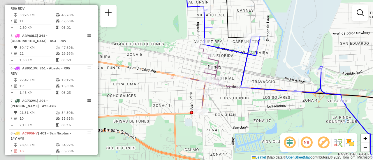
drag, startPoint x: 145, startPoint y: 85, endPoint x: 276, endPoint y: 74, distance: 131.7
click at [276, 74] on div "Janela de atendimento Grade de atendimento Capacidade Transportadoras Veículos …" at bounding box center [186, 80] width 373 height 160
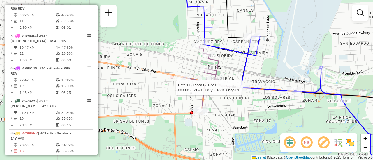
select select "**********"
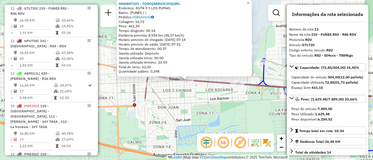
scroll to position [29, 0]
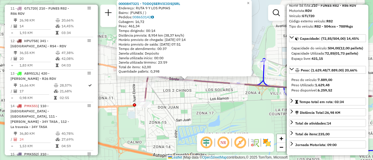
click at [187, 113] on div "0000847321 - TODOÿSERVICIOSÿSRL Endereço: RUTA 9 Y LOS PUMAS Bairro: (FUNES / )…" at bounding box center [186, 80] width 373 height 160
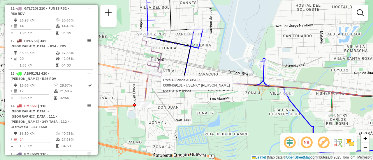
select select "**********"
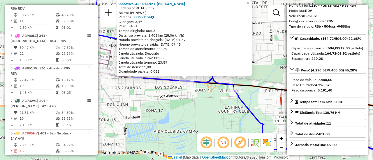
click at [176, 111] on div "0000469131 - USENKY LEANDRO ANDRES Endereço: RUTA 9 332 Bairro: (FUNES / ) Pedi…" at bounding box center [186, 80] width 373 height 160
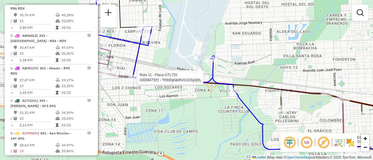
select select "**********"
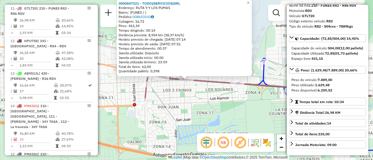
click at [187, 105] on div "0000847321 - TODOÿSERVICIOSÿSRL Endereço: RUTA 9 Y LOS PUMAS Bairro: (FUNES / )…" at bounding box center [186, 80] width 373 height 160
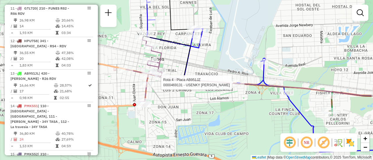
select select "**********"
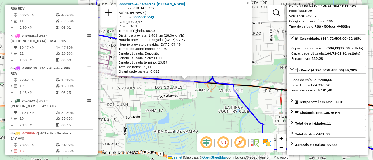
click at [191, 115] on div "0000469131 - USENKY LEANDRO ANDRES Endereço: RUTA 9 332 Bairro: (FUNES / ) Pedi…" at bounding box center [186, 80] width 373 height 160
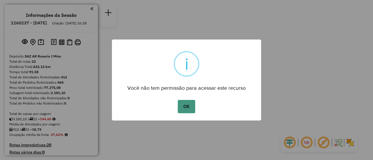
click at [181, 106] on button "OK" at bounding box center [186, 106] width 17 height 13
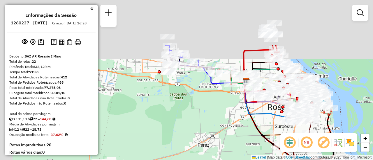
drag, startPoint x: 174, startPoint y: 65, endPoint x: 225, endPoint y: 128, distance: 80.9
click at [224, 133] on div "Janela de atendimento Grade de atendimento Capacidade Transportadoras Veículos …" at bounding box center [186, 80] width 373 height 160
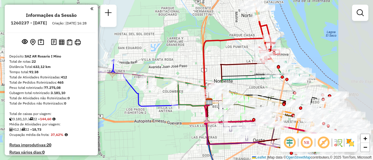
drag, startPoint x: 261, startPoint y: 19, endPoint x: 200, endPoint y: 56, distance: 71.3
click at [196, 52] on div "Janela de atendimento Grade de atendimento Capacidade Transportadoras Veículos …" at bounding box center [186, 80] width 373 height 160
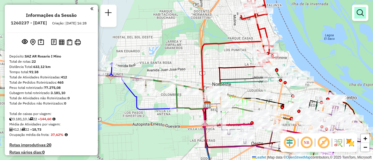
click at [359, 14] on em at bounding box center [359, 12] width 7 height 7
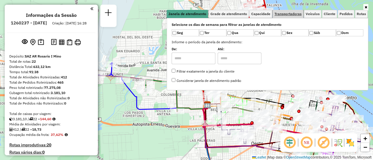
click at [293, 14] on span "Transportadoras" at bounding box center [287, 13] width 27 height 3
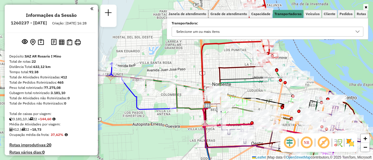
click at [357, 32] on icon at bounding box center [357, 32] width 4 height 2
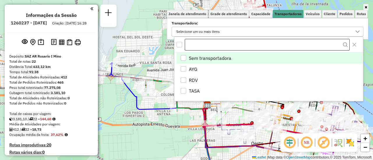
scroll to position [3, 20]
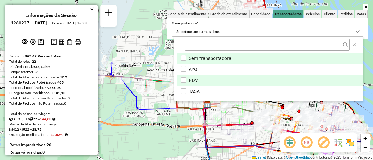
click at [181, 80] on div "RDV" at bounding box center [183, 80] width 6 height 6
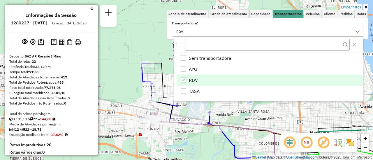
drag, startPoint x: 141, startPoint y: 95, endPoint x: 221, endPoint y: 148, distance: 96.0
click at [221, 149] on div "Limpar filtros Janela de atendimento Grade de atendimento Capacidade Transporta…" at bounding box center [186, 80] width 373 height 160
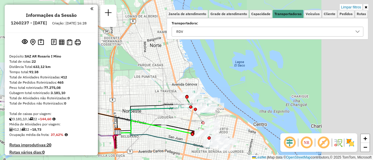
drag, startPoint x: 259, startPoint y: 91, endPoint x: 128, endPoint y: 74, distance: 131.6
click at [128, 74] on div "Limpar filtros Janela de atendimento Grade de atendimento Capacidade Transporta…" at bounding box center [186, 80] width 373 height 160
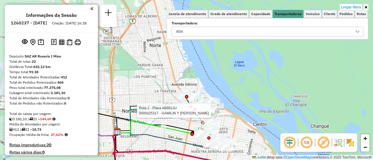
select select "**********"
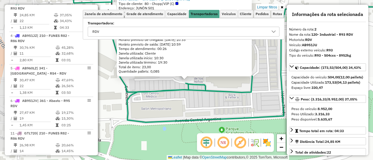
scroll to position [29, 0]
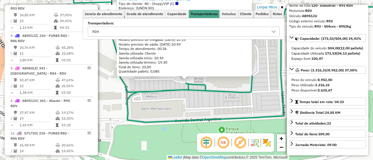
click at [196, 105] on div "0000425317 - GAMILIN Y GIACOMINO Tipo de cliente: 80 - Chopp/VIP (C) Endereço: …" at bounding box center [186, 80] width 373 height 160
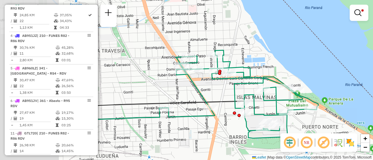
drag, startPoint x: 156, startPoint y: 61, endPoint x: 216, endPoint y: 90, distance: 66.1
click at [216, 90] on div "Limpar filtros Janela de atendimento Grade de atendimento Capacidade Transporta…" at bounding box center [186, 80] width 373 height 160
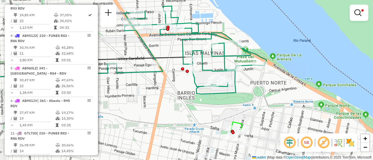
drag, startPoint x: 219, startPoint y: 93, endPoint x: 148, endPoint y: 38, distance: 90.6
click at [149, 38] on div "Limpar filtros Janela de atendimento Grade de atendimento Capacidade Transporta…" at bounding box center [186, 80] width 373 height 160
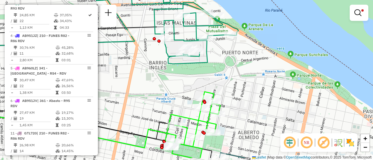
drag, startPoint x: 231, startPoint y: 100, endPoint x: 208, endPoint y: 30, distance: 73.4
click at [208, 31] on div "Limpar filtros Janela de atendimento Grade de atendimento Capacidade Transporta…" at bounding box center [186, 80] width 373 height 160
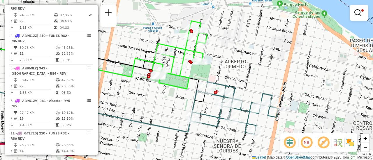
drag, startPoint x: 233, startPoint y: 77, endPoint x: 233, endPoint y: 68, distance: 8.8
click at [233, 68] on div "Limpar filtros Janela de atendimento Grade de atendimento Capacidade Transporta…" at bounding box center [186, 80] width 373 height 160
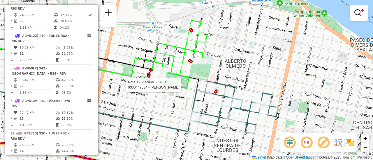
select select "**********"
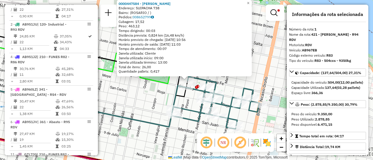
scroll to position [207, 0]
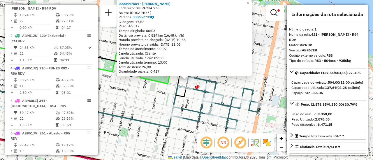
click at [245, 77] on div "0000447584 - MENDES ANDRADE MARCELO Endereço: SUIPACHA 738 Bairro: (ROSARIO / )…" at bounding box center [186, 80] width 373 height 160
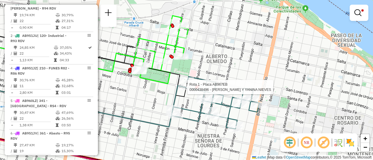
select select "**********"
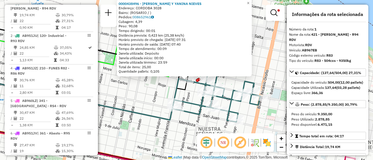
click at [261, 60] on div "0000438496 - MANSILLA Y YANINA NIEVES Endereço: CORDOBA 3028 Bairro: (ROSARIO /…" at bounding box center [186, 80] width 373 height 160
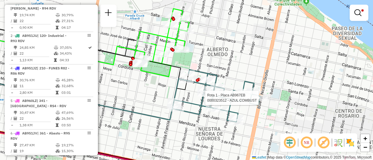
select select "**********"
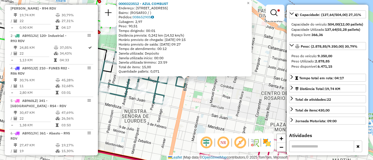
scroll to position [87, 0]
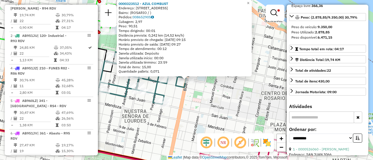
click at [210, 102] on div "0000323512 - AZUL COMBUST Endereço: AVDA CORDOBA 2201 Bairro: (ROSARIO / ) Pedi…" at bounding box center [186, 80] width 373 height 160
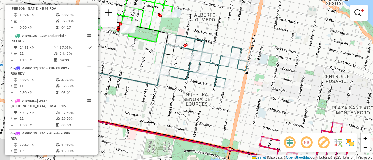
drag, startPoint x: 168, startPoint y: 46, endPoint x: 231, endPoint y: 29, distance: 65.5
click at [231, 29] on div "Limpar filtros Janela de atendimento Grade de atendimento Capacidade Transporta…" at bounding box center [186, 80] width 373 height 160
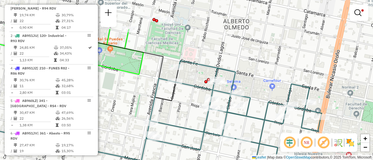
drag, startPoint x: 178, startPoint y: 53, endPoint x: 201, endPoint y: 113, distance: 63.7
click at [201, 112] on div "Limpar filtros Janela de atendimento Grade de atendimento Capacidade Transporta…" at bounding box center [186, 80] width 373 height 160
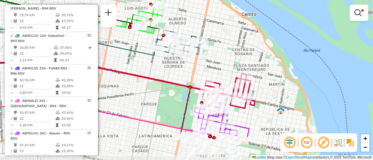
drag, startPoint x: 275, startPoint y: 68, endPoint x: 184, endPoint y: 10, distance: 108.5
click at [184, 11] on div "Limpar filtros Janela de atendimento Grade de atendimento Capacidade Transporta…" at bounding box center [186, 80] width 373 height 160
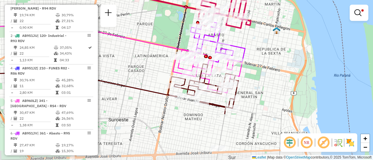
drag, startPoint x: 246, startPoint y: 104, endPoint x: 255, endPoint y: 42, distance: 62.7
click at [255, 42] on div "Limpar filtros Janela de atendimento Grade de atendimento Capacidade Transporta…" at bounding box center [186, 80] width 373 height 160
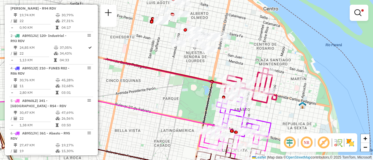
drag, startPoint x: 259, startPoint y: 74, endPoint x: 300, endPoint y: 174, distance: 108.3
click at [300, 160] on html "Aplicando filtros Pop-up bloqueado! Seu navegador bloqueou automáticamente a ab…" at bounding box center [186, 80] width 373 height 160
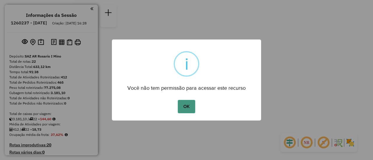
click at [187, 105] on button "OK" at bounding box center [186, 106] width 17 height 13
click at [185, 108] on button "OK" at bounding box center [186, 106] width 17 height 13
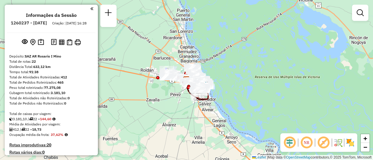
click at [360, 12] on em at bounding box center [359, 12] width 7 height 7
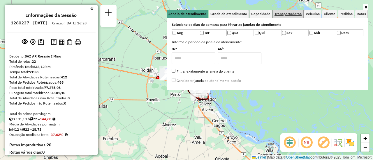
click at [291, 13] on span "Transportadoras" at bounding box center [287, 13] width 27 height 3
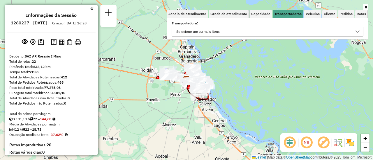
click at [358, 31] on icon at bounding box center [357, 31] width 5 height 5
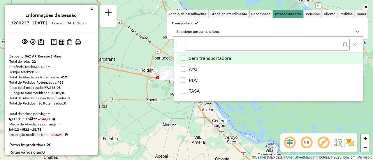
scroll to position [3, 20]
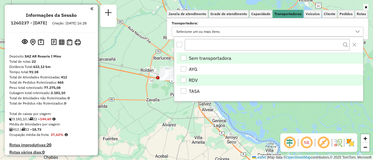
click at [184, 78] on div "RDV" at bounding box center [183, 80] width 6 height 6
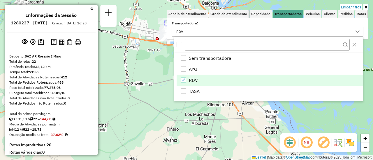
click at [165, 83] on div "Limpar filtros Janela de atendimento Grade de atendimento Capacidade Transporta…" at bounding box center [186, 80] width 373 height 160
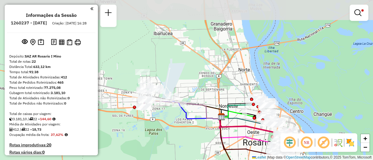
drag, startPoint x: 190, startPoint y: 80, endPoint x: 206, endPoint y: 156, distance: 78.0
click at [206, 156] on div "Limpar filtros Janela de atendimento Grade de atendimento Capacidade Transporta…" at bounding box center [186, 80] width 373 height 160
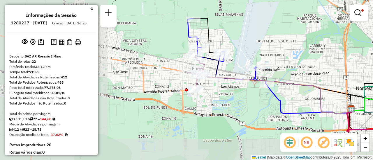
drag, startPoint x: 210, startPoint y: 93, endPoint x: 330, endPoint y: 54, distance: 126.1
click at [330, 54] on div "Limpar filtros Janela de atendimento Grade de atendimento Capacidade Transporta…" at bounding box center [186, 80] width 373 height 160
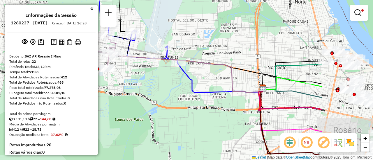
drag, startPoint x: 297, startPoint y: 49, endPoint x: 83, endPoint y: 28, distance: 215.0
click at [83, 27] on hb-router-mapa "Informações da Sessão 1260237 - 06/09/2025 Criação: 05/09/2025 16:28 Depósito: …" at bounding box center [186, 80] width 373 height 160
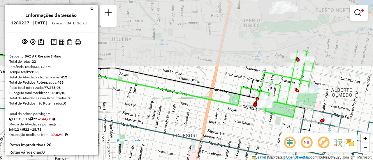
drag, startPoint x: 266, startPoint y: 59, endPoint x: 278, endPoint y: 70, distance: 16.5
click at [276, 160] on html "Aplicando filtros Pop-up bloqueado! Seu navegador bloqueou automáticamente a ab…" at bounding box center [186, 80] width 373 height 160
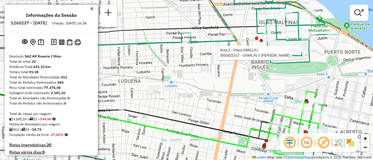
select select "**********"
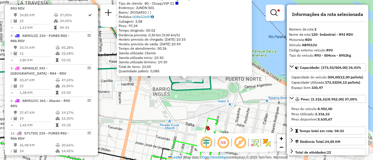
scroll to position [58, 0]
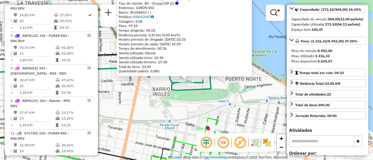
click at [240, 111] on div "0000425317 - GAMILIN Y GIACOMINO Tipo de cliente: 80 - Chopp/VIP (C) Endereço: …" at bounding box center [186, 80] width 373 height 160
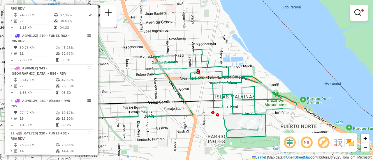
drag, startPoint x: 131, startPoint y: 87, endPoint x: 185, endPoint y: 131, distance: 70.4
click at [185, 131] on div "Limpar filtros Janela de atendimento Grade de atendimento Capacidade Transporta…" at bounding box center [186, 80] width 373 height 160
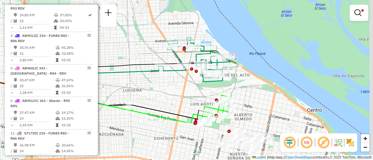
drag, startPoint x: 296, startPoint y: 128, endPoint x: 146, endPoint y: 43, distance: 172.9
click at [146, 43] on div "Rota 2 - Placa AB951JU 0000367872 - MOREIRA HEDI Limpar filtros Janela de atend…" at bounding box center [186, 80] width 373 height 160
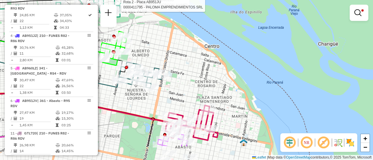
drag, startPoint x: 212, startPoint y: 111, endPoint x: 212, endPoint y: 18, distance: 93.4
click at [212, 19] on div "Rota 2 - Placa AB951JU 0000367872 - MOREIRA HEDI Rota 2 - Placa AB951JU 0000411…" at bounding box center [186, 80] width 373 height 160
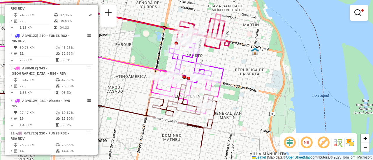
drag, startPoint x: 241, startPoint y: 84, endPoint x: 251, endPoint y: 72, distance: 15.1
click at [249, 64] on div "Rota 2 - Placa AB951JU 0000367872 - MOREIRA HEDI Rota 2 - Placa AB951JU 0000411…" at bounding box center [186, 80] width 373 height 160
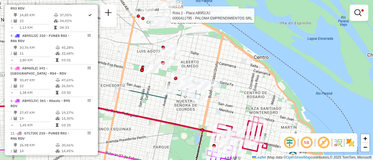
drag, startPoint x: 133, startPoint y: 34, endPoint x: 174, endPoint y: 157, distance: 130.1
click at [174, 157] on div "Rota 2 - Placa AB951JU 0000367872 - MOREIRA HEDI Rota 2 - Placa AB951JU 0000411…" at bounding box center [186, 80] width 373 height 160
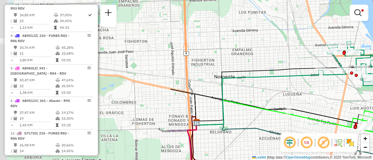
drag, startPoint x: 128, startPoint y: 59, endPoint x: 372, endPoint y: 89, distance: 246.0
click at [372, 93] on div "Rota 2 - Placa AB951JU 0000367872 - MOREIRA HEDI Rota 2 - Placa AB951JU 0000411…" at bounding box center [186, 80] width 373 height 160
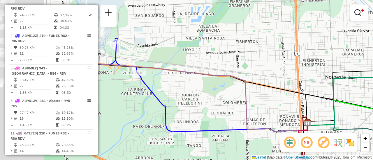
drag, startPoint x: 144, startPoint y: 94, endPoint x: 312, endPoint y: 108, distance: 168.6
click at [311, 108] on div "Rota 2 - Placa AB951JU 0000367872 - MOREIRA HEDI Rota 2 - Placa AB951JU 0000411…" at bounding box center [186, 80] width 373 height 160
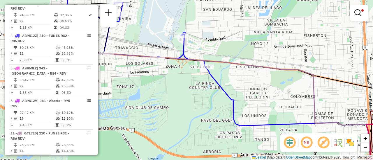
drag, startPoint x: 305, startPoint y: 48, endPoint x: 270, endPoint y: 36, distance: 36.5
click at [270, 36] on div "Rota 2 - Placa AB951JU 0000367872 - MOREIRA HEDI Rota 2 - Placa AB951JU 0000411…" at bounding box center [186, 80] width 373 height 160
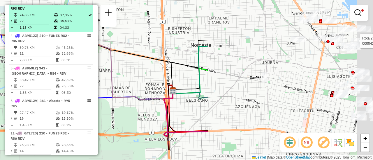
drag, startPoint x: 264, startPoint y: 47, endPoint x: 17, endPoint y: 19, distance: 248.7
click at [19, 20] on hb-router-mapa "Informações da Sessão 1260237 - 06/09/2025 Criação: 05/09/2025 16:28 Depósito: …" at bounding box center [186, 80] width 373 height 160
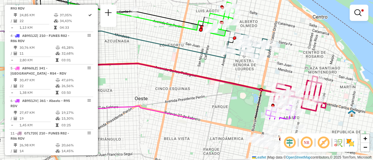
drag, startPoint x: 318, startPoint y: 120, endPoint x: 273, endPoint y: 24, distance: 106.1
click at [273, 24] on div "Rota 2 - Placa AB951JU 0000367872 - MOREIRA HEDI Rota 2 - Placa AB951JU 0000411…" at bounding box center [186, 80] width 373 height 160
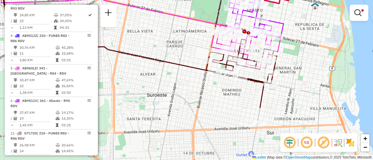
drag, startPoint x: 197, startPoint y: 116, endPoint x: 185, endPoint y: 51, distance: 66.4
click at [185, 51] on div "Rota 2 - Placa AB951JU 0000367872 - MOREIRA HEDI Rota 2 - Placa AB951JU 0000411…" at bounding box center [186, 80] width 373 height 160
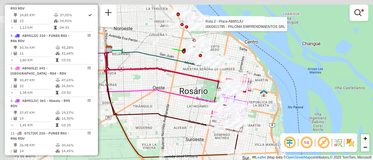
drag, startPoint x: 152, startPoint y: 56, endPoint x: 180, endPoint y: 114, distance: 63.9
click at [181, 121] on icon at bounding box center [158, 88] width 109 height 78
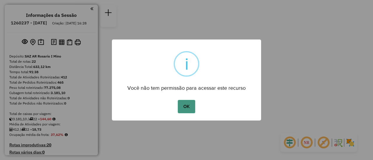
click at [186, 106] on button "OK" at bounding box center [186, 106] width 17 height 13
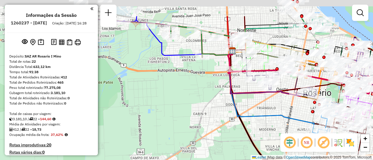
drag, startPoint x: 166, startPoint y: 62, endPoint x: 171, endPoint y: 97, distance: 34.9
click at [169, 96] on div "Janela de atendimento Grade de atendimento Capacidade Transportadoras Veículos …" at bounding box center [186, 80] width 373 height 160
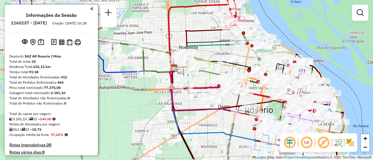
drag, startPoint x: 176, startPoint y: 45, endPoint x: 115, endPoint y: 28, distance: 62.9
click at [115, 28] on div "Janela de atendimento Grade de atendimento Capacidade Transportadoras Veículos …" at bounding box center [186, 80] width 373 height 160
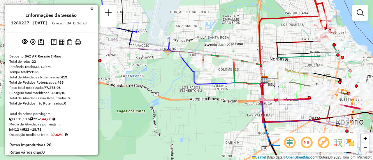
drag, startPoint x: 181, startPoint y: 34, endPoint x: 241, endPoint y: 47, distance: 61.9
click at [246, 47] on div "Janela de atendimento Grade de atendimento Capacidade Transportadoras Veículos …" at bounding box center [186, 80] width 373 height 160
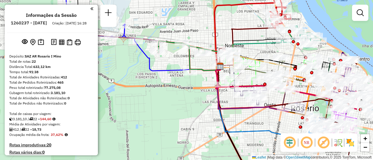
drag, startPoint x: 276, startPoint y: 43, endPoint x: 180, endPoint y: 27, distance: 96.5
click at [181, 24] on div "Janela de atendimento Grade de atendimento Capacidade Transportadoras Veículos …" at bounding box center [186, 80] width 373 height 160
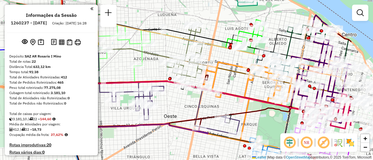
drag, startPoint x: 287, startPoint y: 73, endPoint x: 228, endPoint y: 80, distance: 59.3
click at [228, 80] on div "Janela de atendimento Grade de atendimento Capacidade Transportadoras Veículos …" at bounding box center [186, 80] width 373 height 160
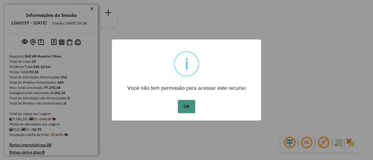
click at [186, 108] on button "OK" at bounding box center [186, 106] width 17 height 13
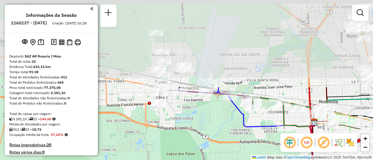
drag, startPoint x: 178, startPoint y: 25, endPoint x: 192, endPoint y: 116, distance: 92.0
click at [192, 116] on div "Janela de atendimento Grade de atendimento Capacidade Transportadoras Veículos …" at bounding box center [186, 80] width 373 height 160
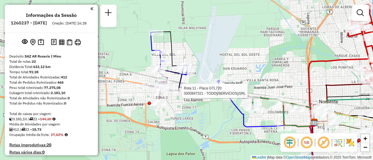
select select "**********"
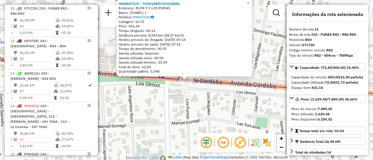
scroll to position [58, 0]
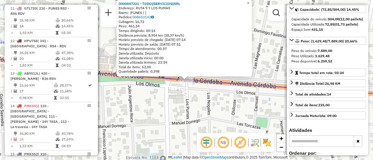
click at [196, 107] on div "0000847321 - TODOÿSERVICIOSÿSRL Endereço: RUTA 9 Y LOS PUMAS Bairro: (FUNES / )…" at bounding box center [186, 80] width 373 height 160
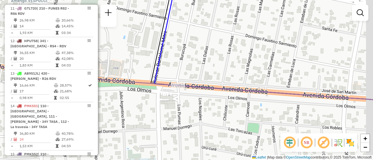
drag, startPoint x: 238, startPoint y: 54, endPoint x: 229, endPoint y: 60, distance: 10.4
click at [229, 60] on div "Janela de atendimento Grade de atendimento Capacidade Transportadoras Veículos …" at bounding box center [186, 80] width 373 height 160
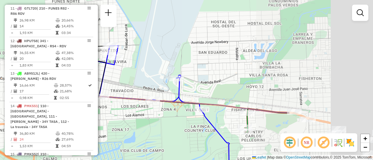
drag, startPoint x: 248, startPoint y: 51, endPoint x: 190, endPoint y: 79, distance: 64.2
click at [122, 85] on div "Janela de atendimento Grade de atendimento Capacidade Transportadoras Veículos …" at bounding box center [186, 80] width 373 height 160
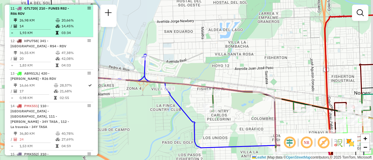
drag, startPoint x: 296, startPoint y: 87, endPoint x: 82, endPoint y: 30, distance: 222.3
click at [77, 28] on hb-router-mapa "Informações da Sessão 1260237 - [DATE] Criação: [DATE] 16:28 Depósito: SAZ AR R…" at bounding box center [186, 80] width 373 height 160
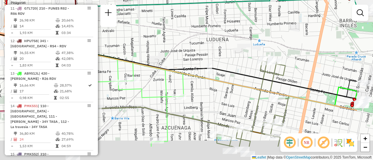
drag, startPoint x: 305, startPoint y: 59, endPoint x: 130, endPoint y: 24, distance: 179.0
click at [110, 18] on hb-router-mapa "Informações da Sessão 1260237 - [DATE] Criação: [DATE] 16:28 Depósito: SAZ AR R…" at bounding box center [186, 80] width 373 height 160
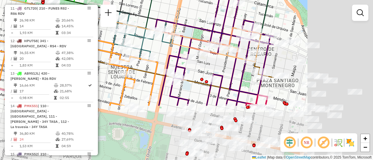
drag, startPoint x: 269, startPoint y: 56, endPoint x: 162, endPoint y: 10, distance: 116.5
click at [147, 3] on div "Janela de atendimento Grade de atendimento Capacidade Transportadoras Veículos …" at bounding box center [186, 80] width 373 height 160
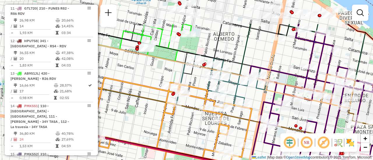
drag, startPoint x: 180, startPoint y: 54, endPoint x: 251, endPoint y: 94, distance: 81.9
click at [251, 94] on div "Janela de atendimento Grade de atendimento Capacidade Transportadoras Veículos …" at bounding box center [186, 80] width 373 height 160
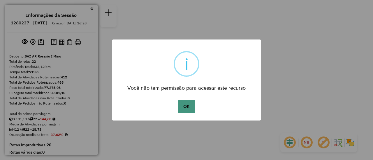
click at [187, 106] on button "OK" at bounding box center [186, 106] width 17 height 13
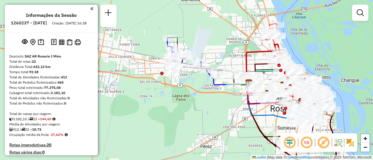
drag, startPoint x: 215, startPoint y: 54, endPoint x: 184, endPoint y: 54, distance: 31.2
click at [174, 47] on div "Janela de atendimento Grade de atendimento Capacidade Transportadoras Veículos …" at bounding box center [186, 80] width 373 height 160
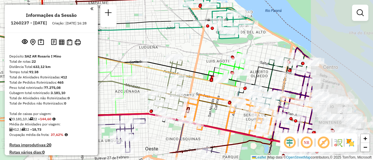
drag, startPoint x: 274, startPoint y: 67, endPoint x: 177, endPoint y: 46, distance: 99.5
click at [177, 46] on div "Janela de atendimento Grade de atendimento Capacidade Transportadoras Veículos …" at bounding box center [186, 80] width 373 height 160
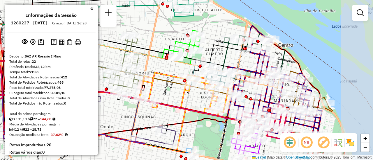
drag, startPoint x: 262, startPoint y: 72, endPoint x: 219, endPoint y: 52, distance: 47.5
click at [219, 52] on div "Janela de atendimento Grade de atendimento Capacidade Transportadoras Veículos …" at bounding box center [186, 80] width 373 height 160
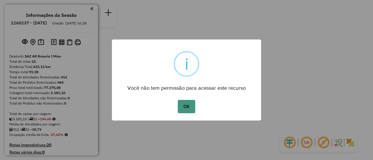
click at [187, 107] on button "OK" at bounding box center [186, 106] width 17 height 13
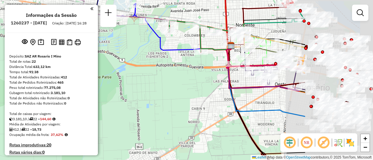
drag, startPoint x: 291, startPoint y: 15, endPoint x: 183, endPoint y: 18, distance: 107.7
click at [169, 11] on div "Janela de atendimento Grade de atendimento Capacidade Transportadoras Veículos …" at bounding box center [186, 80] width 373 height 160
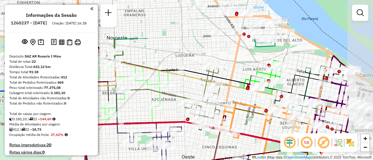
drag, startPoint x: 296, startPoint y: 10, endPoint x: 232, endPoint y: 77, distance: 93.1
click at [232, 77] on div "Janela de atendimento Grade de atendimento Capacidade Transportadoras Veículos …" at bounding box center [186, 80] width 373 height 160
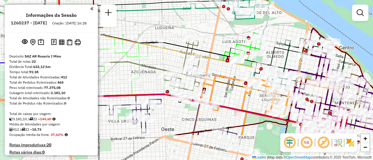
drag, startPoint x: 292, startPoint y: 90, endPoint x: 274, endPoint y: 49, distance: 44.6
click at [274, 49] on icon at bounding box center [187, 46] width 241 height 38
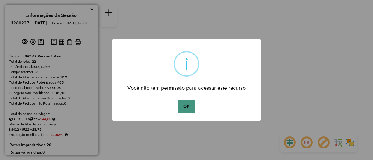
click at [190, 106] on button "OK" at bounding box center [186, 106] width 17 height 13
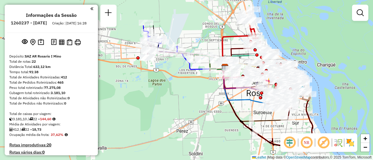
drag, startPoint x: 173, startPoint y: 25, endPoint x: 177, endPoint y: 62, distance: 37.2
click at [178, 70] on div "Janela de atendimento Grade de atendimento Capacidade Transportadoras Veículos …" at bounding box center [186, 80] width 373 height 160
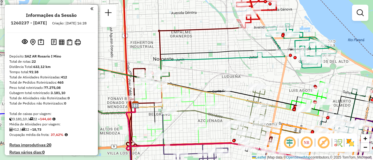
drag, startPoint x: 259, startPoint y: 43, endPoint x: 183, endPoint y: 62, distance: 77.8
click at [176, 56] on div "Janela de atendimento Grade de atendimento Capacidade Transportadoras Veículos …" at bounding box center [186, 80] width 373 height 160
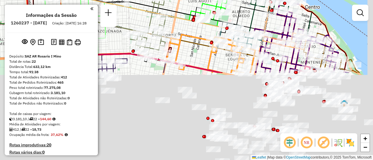
drag, startPoint x: 235, startPoint y: 101, endPoint x: 200, endPoint y: 2, distance: 105.3
click at [191, 0] on html "Aguarde... Pop-up bloqueado! Seu navegador bloqueou automáticamente a abertura …" at bounding box center [186, 80] width 373 height 160
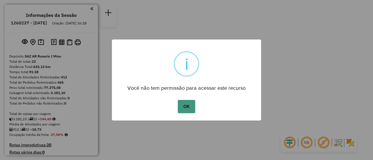
click at [188, 107] on button "OK" at bounding box center [186, 106] width 17 height 13
click at [186, 108] on button "OK" at bounding box center [186, 106] width 17 height 13
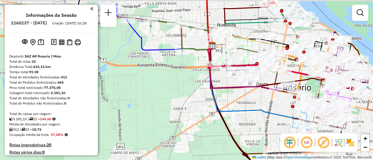
drag, startPoint x: 282, startPoint y: 33, endPoint x: 217, endPoint y: 75, distance: 77.8
click at [217, 59] on icon at bounding box center [274, 47] width 125 height 24
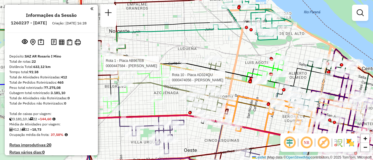
drag, startPoint x: 251, startPoint y: 50, endPoint x: 159, endPoint y: 31, distance: 93.6
click at [161, 32] on div "Rota 1 - Placa AB967EB 0000447584 - MENDES ANDRADE MARCELO Rota 10 - Placa AD32…" at bounding box center [186, 80] width 373 height 160
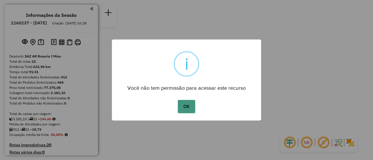
click at [186, 105] on button "OK" at bounding box center [186, 106] width 17 height 13
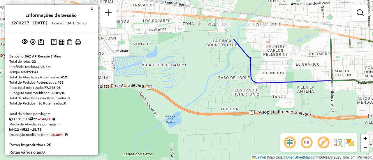
drag, startPoint x: 181, startPoint y: 67, endPoint x: 197, endPoint y: 93, distance: 30.3
click at [192, 107] on div "Janela de atendimento Grade de atendimento Capacidade Transportadoras Veículos …" at bounding box center [186, 80] width 373 height 160
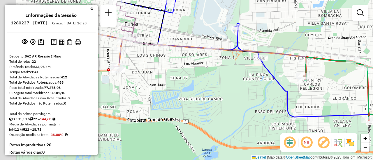
drag, startPoint x: 154, startPoint y: 70, endPoint x: 223, endPoint y: 72, distance: 69.0
click at [222, 75] on div "Janela de atendimento Grade de atendimento Capacidade Transportadoras Veículos …" at bounding box center [186, 80] width 373 height 160
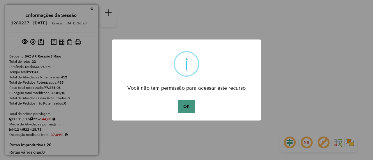
click at [186, 108] on button "OK" at bounding box center [186, 106] width 17 height 13
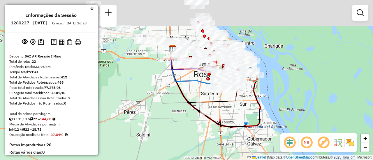
drag, startPoint x: 169, startPoint y: 95, endPoint x: 176, endPoint y: 155, distance: 60.3
click at [174, 160] on html "Aguarde... Pop-up bloqueado! Seu navegador bloqueou automáticamente a abertura …" at bounding box center [186, 80] width 373 height 160
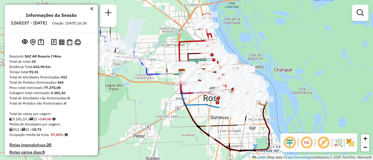
drag, startPoint x: 134, startPoint y: 101, endPoint x: 239, endPoint y: 123, distance: 106.7
click at [233, 129] on div "Janela de atendimento Grade de atendimento Capacidade Transportadoras Veículos …" at bounding box center [186, 80] width 373 height 160
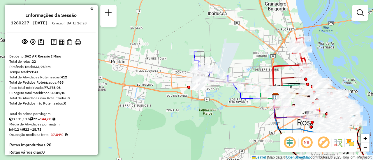
drag, startPoint x: 246, startPoint y: 72, endPoint x: 210, endPoint y: 73, distance: 36.4
click at [201, 69] on div "Janela de atendimento Grade de atendimento Capacidade Transportadoras Veículos …" at bounding box center [186, 80] width 373 height 160
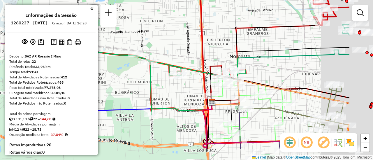
drag, startPoint x: 292, startPoint y: 70, endPoint x: 155, endPoint y: 33, distance: 141.4
click at [160, 30] on div "Janela de atendimento Grade de atendimento Capacidade Transportadoras Veículos …" at bounding box center [186, 80] width 373 height 160
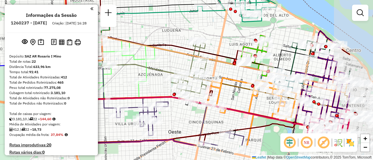
drag, startPoint x: 284, startPoint y: 68, endPoint x: 203, endPoint y: 32, distance: 88.4
click at [203, 33] on div "Janela de atendimento Grade de atendimento Capacidade Transportadoras Veículos …" at bounding box center [186, 80] width 373 height 160
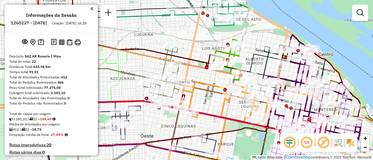
drag, startPoint x: 249, startPoint y: 54, endPoint x: 252, endPoint y: 63, distance: 9.5
click at [252, 63] on icon at bounding box center [166, 53] width 241 height 38
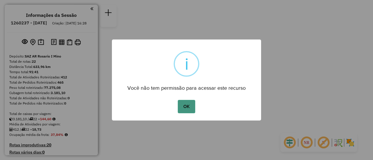
click at [188, 107] on button "OK" at bounding box center [186, 106] width 17 height 13
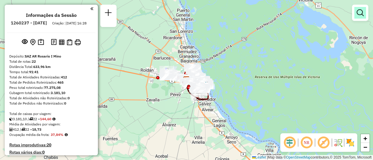
click at [358, 13] on em at bounding box center [359, 12] width 7 height 7
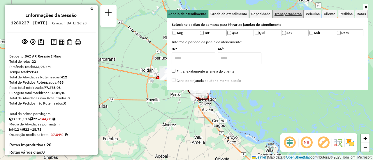
click at [293, 14] on span "Transportadoras" at bounding box center [287, 13] width 27 height 3
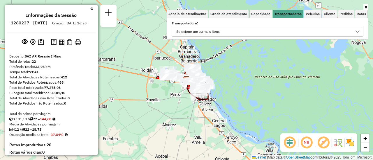
click at [357, 31] on icon at bounding box center [357, 31] width 5 height 5
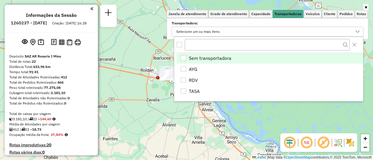
scroll to position [3, 20]
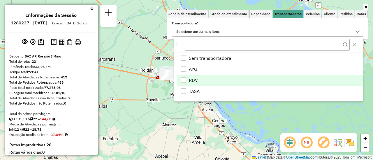
click at [183, 79] on div "RDV" at bounding box center [183, 80] width 6 height 6
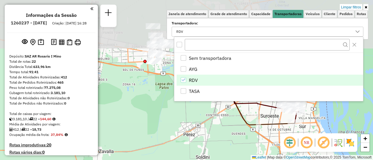
drag, startPoint x: 151, startPoint y: 59, endPoint x: 167, endPoint y: 121, distance: 64.0
click at [160, 134] on div "Limpar filtros Janela de atendimento Grade de atendimento Capacidade Transporta…" at bounding box center [186, 80] width 373 height 160
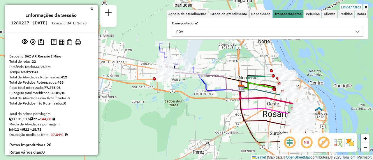
drag, startPoint x: 190, startPoint y: 93, endPoint x: 192, endPoint y: 128, distance: 34.4
click at [191, 139] on div "Limpar filtros Janela de atendimento Grade de atendimento Capacidade Transporta…" at bounding box center [186, 80] width 373 height 160
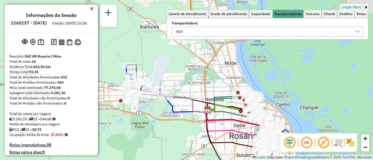
drag, startPoint x: 241, startPoint y: 96, endPoint x: 213, endPoint y: 90, distance: 29.1
click at [205, 88] on div "Limpar filtros Janela de atendimento Grade de atendimento Capacidade Transporta…" at bounding box center [186, 80] width 373 height 160
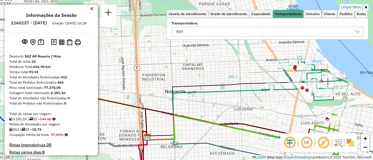
drag, startPoint x: 252, startPoint y: 79, endPoint x: 154, endPoint y: 56, distance: 101.0
click at [154, 56] on div "Limpar filtros Janela de atendimento Grade de atendimento Capacidade Transporta…" at bounding box center [186, 80] width 373 height 160
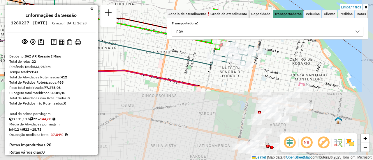
drag, startPoint x: 293, startPoint y: 111, endPoint x: 254, endPoint y: 30, distance: 90.1
click at [254, 30] on div "Limpar filtros Janela de atendimento Grade de atendimento Capacidade Transporta…" at bounding box center [186, 80] width 373 height 160
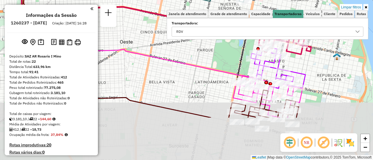
drag, startPoint x: 229, startPoint y: 127, endPoint x: 234, endPoint y: 59, distance: 67.4
click at [231, 59] on div "Limpar filtros Janela de atendimento Grade de atendimento Capacidade Transporta…" at bounding box center [186, 80] width 373 height 160
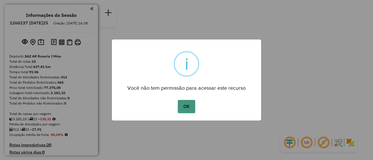
click at [189, 106] on button "OK" at bounding box center [186, 106] width 17 height 13
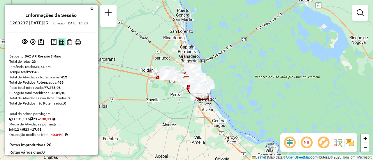
click at [61, 45] on img at bounding box center [62, 43] width 6 height 6
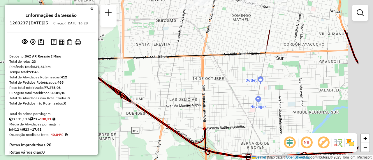
drag, startPoint x: 235, startPoint y: 64, endPoint x: 215, endPoint y: 65, distance: 20.1
click at [149, 130] on div "Janela de atendimento Grade de atendimento Capacidade Transportadoras Veículos …" at bounding box center [186, 80] width 373 height 160
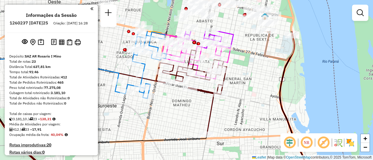
drag, startPoint x: 222, startPoint y: 56, endPoint x: 215, endPoint y: 140, distance: 85.0
click at [215, 140] on div "Janela de atendimento Grade de atendimento Capacidade Transportadoras Veículos …" at bounding box center [186, 80] width 373 height 160
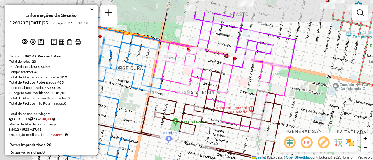
drag, startPoint x: 240, startPoint y: 71, endPoint x: 292, endPoint y: 98, distance: 58.5
click at [291, 99] on div "Janela de atendimento Grade de atendimento Capacidade Transportadoras Veículos …" at bounding box center [186, 80] width 373 height 160
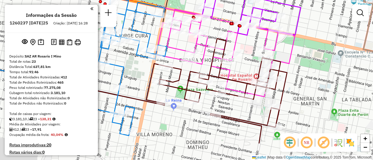
drag, startPoint x: 230, startPoint y: 104, endPoint x: 234, endPoint y: 71, distance: 32.9
click at [234, 71] on div "Janela de atendimento Grade de atendimento Capacidade Transportadoras Veículos …" at bounding box center [186, 80] width 373 height 160
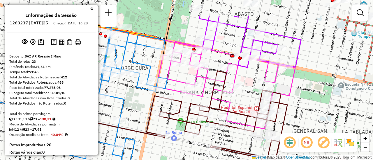
drag, startPoint x: 244, startPoint y: 70, endPoint x: 244, endPoint y: 93, distance: 23.3
click at [244, 93] on div "Janela de atendimento Grade de atendimento Capacidade Transportadoras Veículos …" at bounding box center [186, 80] width 373 height 160
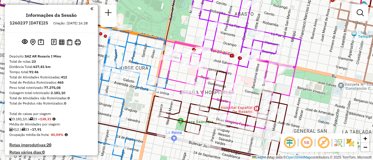
click at [309, 87] on div "Janela de atendimento Grade de atendimento Capacidade Transportadoras Veículos …" at bounding box center [186, 80] width 373 height 160
click at [318, 63] on div "Janela de atendimento Grade de atendimento Capacidade Transportadoras Veículos …" at bounding box center [186, 80] width 373 height 160
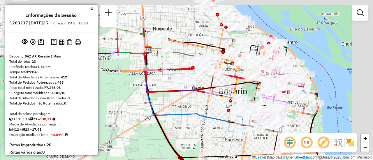
drag, startPoint x: 225, startPoint y: 98, endPoint x: 214, endPoint y: 118, distance: 23.1
click at [214, 118] on icon at bounding box center [187, 87] width 86 height 77
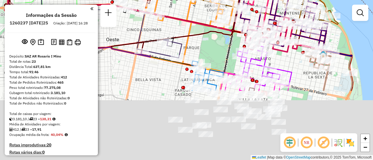
drag, startPoint x: 238, startPoint y: 131, endPoint x: 215, endPoint y: 11, distance: 121.6
click at [215, 10] on div "Janela de atendimento Grade de atendimento Capacidade Transportadoras Veículos …" at bounding box center [186, 80] width 373 height 160
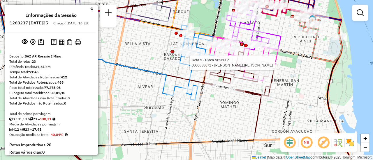
select select "**********"
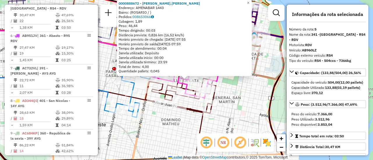
scroll to position [58, 0]
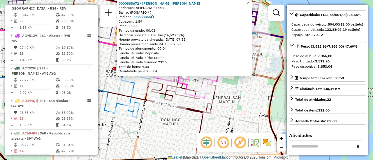
click at [242, 94] on div "0000888672 - [PERSON_NAME].[PERSON_NAME]: AMENABAR 1443 Bairro: ([GEOGRAPHIC_DA…" at bounding box center [186, 80] width 373 height 160
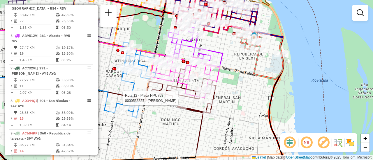
select select "**********"
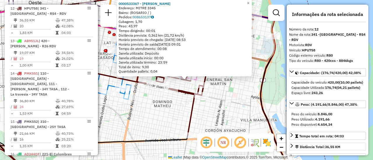
scroll to position [87, 0]
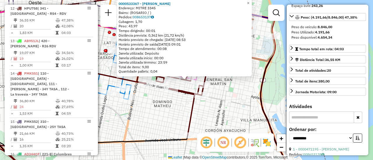
click at [219, 93] on div "0000533367 - LOPEZ AGOSTINA NAILEN Endereço: MITRE 3345 Bairro: (ROSARIO / ) Pe…" at bounding box center [186, 80] width 373 height 160
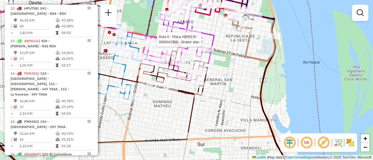
select select "**********"
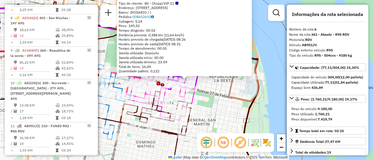
scroll to position [370, 0]
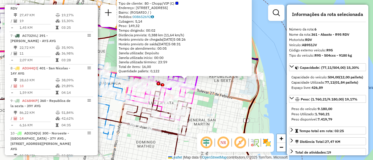
click at [219, 100] on div "0000442900 - Braten alan Tipo de cliente: 80 - Chopp/VIP (C) Endereço: viamonte…" at bounding box center [186, 80] width 373 height 160
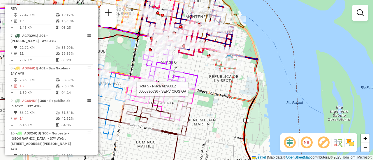
select select "**********"
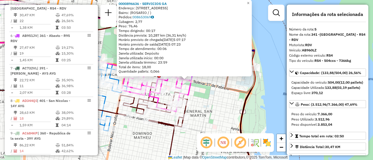
scroll to position [29, 0]
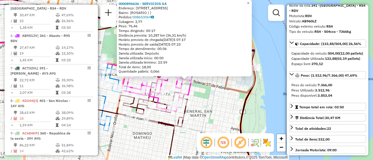
click at [216, 107] on div "0000896636 - SERVICIOS GA Endereço: BLVD 27 DE FEBRERO 901 Bairro: (ROSARIO / )…" at bounding box center [186, 80] width 373 height 160
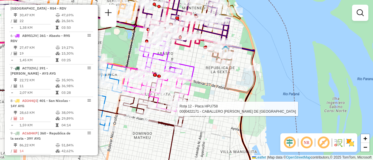
select select "**********"
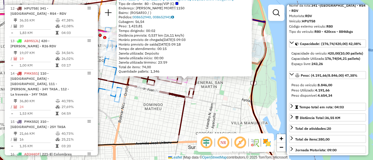
click at [152, 111] on div "0000422171 - CABALLERO ANDREA MARIA DE LOS ANGELES Tipo de cliente: 80 - Chopp/…" at bounding box center [186, 80] width 373 height 160
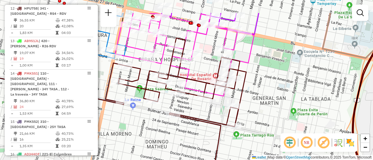
drag, startPoint x: 181, startPoint y: 51, endPoint x: 193, endPoint y: 80, distance: 31.5
click at [193, 80] on icon at bounding box center [175, 121] width 141 height 167
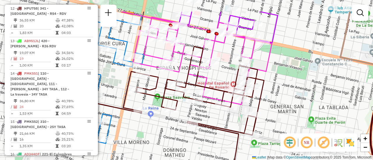
drag, startPoint x: 215, startPoint y: 45, endPoint x: 217, endPoint y: 73, distance: 27.8
click at [217, 73] on div "Janela de atendimento Grade de atendimento Capacidade Transportadoras Veículos …" at bounding box center [186, 80] width 373 height 160
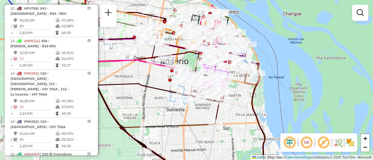
drag, startPoint x: 148, startPoint y: 76, endPoint x: 197, endPoint y: 93, distance: 52.2
click at [201, 101] on div "Janela de atendimento Grade de atendimento Capacidade Transportadoras Veículos …" at bounding box center [186, 80] width 373 height 160
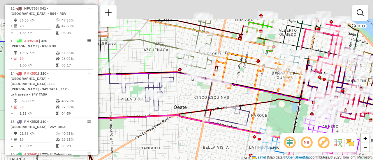
drag, startPoint x: 178, startPoint y: 30, endPoint x: 168, endPoint y: 114, distance: 83.8
click at [168, 114] on div "Janela de atendimento Grade de atendimento Capacidade Transportadoras Veículos …" at bounding box center [186, 80] width 373 height 160
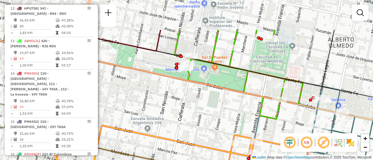
drag, startPoint x: 282, startPoint y: 77, endPoint x: 254, endPoint y: 120, distance: 52.2
click at [261, 130] on div "Janela de atendimento Grade de atendimento Capacidade Transportadoras Veículos …" at bounding box center [186, 80] width 373 height 160
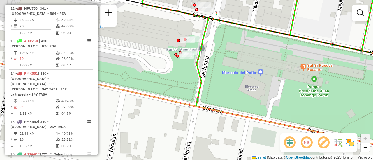
click at [211, 66] on div "Rota 1 - Placa AB967EB 0000542257 - VOGLIOTTI ORIANA ORNELA Janela de atendimen…" at bounding box center [186, 80] width 373 height 160
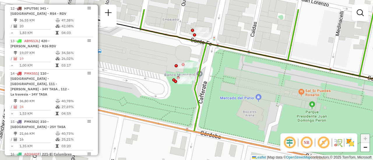
drag, startPoint x: 223, startPoint y: 15, endPoint x: 217, endPoint y: 52, distance: 37.4
click at [220, 55] on div "Janela de atendimento Grade de atendimento Capacidade Transportadoras Veículos …" at bounding box center [186, 80] width 373 height 160
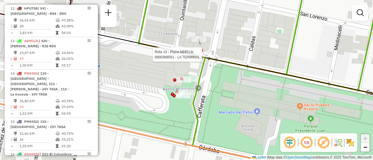
select select "**********"
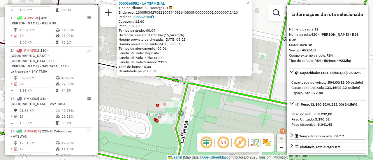
scroll to position [604, 0]
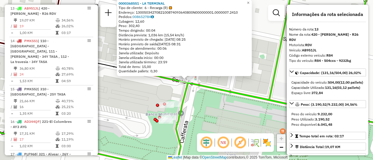
click at [149, 95] on div "0000368551 - LA TERMINAL Tipo de cliente: 6 - Recarga (R) Endereço: 13005034270…" at bounding box center [186, 80] width 373 height 160
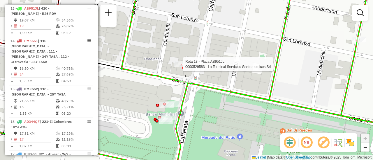
select select "**********"
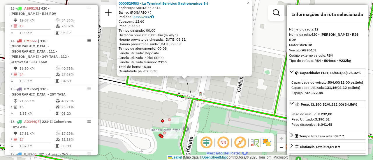
click at [203, 89] on div "0000529583 - La Terminal Servicios Gastronomicos Srl Endereço: SANTA FE 3514 Ba…" at bounding box center [186, 80] width 373 height 160
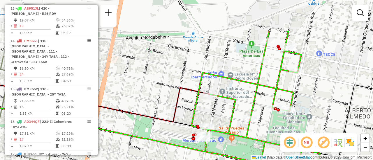
drag, startPoint x: 278, startPoint y: 58, endPoint x: 250, endPoint y: 97, distance: 48.8
click at [249, 108] on icon at bounding box center [255, 110] width 128 height 159
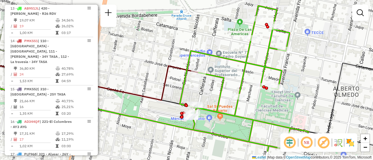
drag, startPoint x: 275, startPoint y: 102, endPoint x: 257, endPoint y: 59, distance: 46.2
click at [256, 59] on icon at bounding box center [244, 79] width 128 height 146
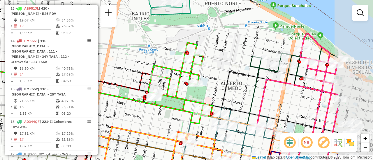
drag, startPoint x: 283, startPoint y: 56, endPoint x: 182, endPoint y: 82, distance: 104.1
click at [180, 82] on div "Janela de atendimento Grade de atendimento Capacidade Transportadoras Veículos …" at bounding box center [186, 80] width 373 height 160
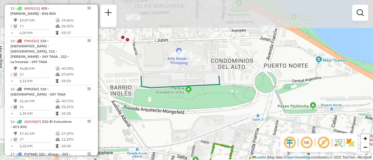
drag, startPoint x: 162, startPoint y: 24, endPoint x: 200, endPoint y: 116, distance: 99.7
click at [200, 116] on div "Janela de atendimento Grade de atendimento Capacidade Transportadoras Veículos …" at bounding box center [186, 80] width 373 height 160
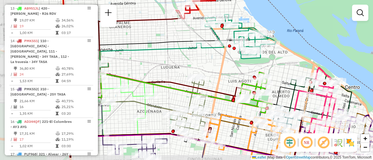
drag, startPoint x: 142, startPoint y: 76, endPoint x: 222, endPoint y: 53, distance: 83.7
click at [222, 54] on div "Janela de atendimento Grade de atendimento Capacidade Transportadoras Veículos …" at bounding box center [186, 80] width 373 height 160
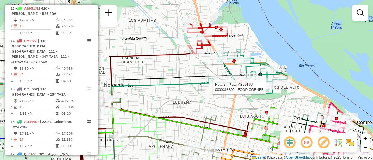
drag, startPoint x: 226, startPoint y: 64, endPoint x: 237, endPoint y: 114, distance: 51.7
click at [238, 114] on div "Rota 2 - Placa AB951JU 0000368806 - FOOD CORNER Janela de atendimento Grade de …" at bounding box center [186, 80] width 373 height 160
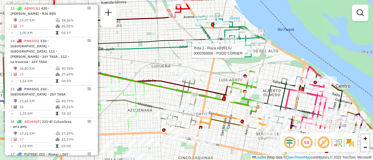
drag, startPoint x: 247, startPoint y: 126, endPoint x: 209, endPoint y: 59, distance: 76.6
click at [209, 59] on div "Rota 2 - Placa AB951JU 0000368806 - FOOD CORNER Janela de atendimento Grade de …" at bounding box center [186, 80] width 373 height 160
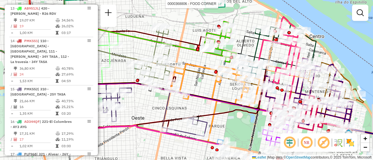
drag, startPoint x: 224, startPoint y: 123, endPoint x: 187, endPoint y: 52, distance: 80.0
click at [187, 64] on icon at bounding box center [215, 105] width 89 height 82
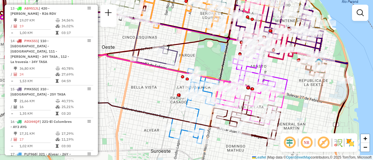
drag, startPoint x: 217, startPoint y: 95, endPoint x: 208, endPoint y: 33, distance: 61.8
click at [208, 33] on div "Rota 2 - Placa AB951JU 0000368806 - FOOD CORNER Janela de atendimento Grade de …" at bounding box center [186, 80] width 373 height 160
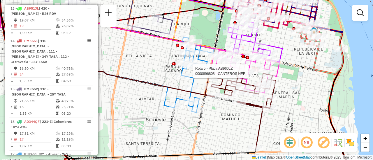
select select "**********"
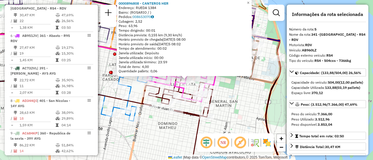
scroll to position [58, 0]
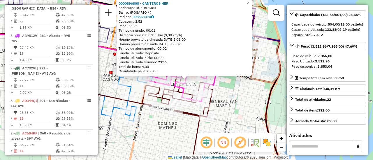
click at [232, 96] on div "0000896808 - CANTEROS HER Endereço: RUEDA 1384 Bairro: (ROSARIO / ) Pedidos: 00…" at bounding box center [186, 80] width 373 height 160
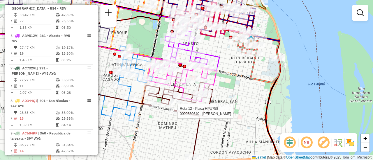
select select "**********"
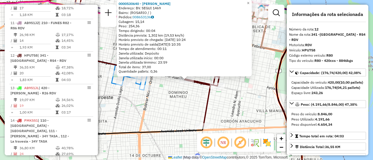
scroll to position [571, 0]
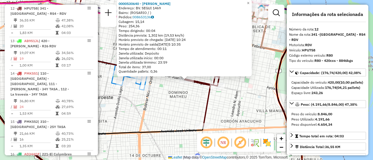
click at [232, 101] on div "0000530640 - Yang Qiwei Endereço: BV. SEGUI 1469 Bairro: (ROSARIO / ) Pedidos: …" at bounding box center [186, 80] width 373 height 160
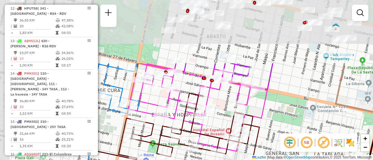
drag, startPoint x: 224, startPoint y: 42, endPoint x: 281, endPoint y: 122, distance: 97.8
click at [281, 122] on div "Janela de atendimento Grade de atendimento Capacidade Transportadoras Veículos …" at bounding box center [186, 80] width 373 height 160
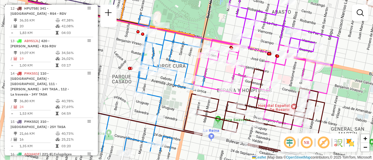
drag, startPoint x: 218, startPoint y: 115, endPoint x: 284, endPoint y: 91, distance: 69.6
click at [284, 91] on div "Janela de atendimento Grade de atendimento Capacidade Transportadoras Veículos …" at bounding box center [186, 80] width 373 height 160
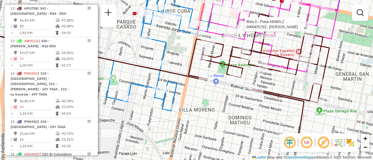
drag, startPoint x: 309, startPoint y: 118, endPoint x: 295, endPoint y: 80, distance: 41.1
click at [295, 80] on div "Rota 5 - Placa AB960LZ 0000475793 - ARRIETA ANA MARIA Janela de atendimento Gra…" at bounding box center [186, 80] width 373 height 160
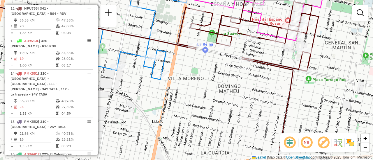
drag, startPoint x: 349, startPoint y: 99, endPoint x: 341, endPoint y: 79, distance: 22.0
click at [341, 79] on div "Rota 5 - Placa AB960LZ 0000475793 - ARRIETA ANA MARIA Janela de atendimento Gra…" at bounding box center [186, 80] width 373 height 160
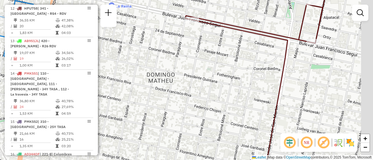
drag, startPoint x: 300, startPoint y: 43, endPoint x: 207, endPoint y: 22, distance: 95.5
click at [208, 22] on icon at bounding box center [192, 63] width 270 height 192
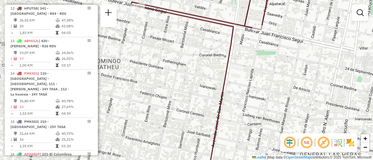
drag, startPoint x: 307, startPoint y: 50, endPoint x: 265, endPoint y: 41, distance: 43.8
click at [265, 41] on div "Rota 5 - Placa AB960LZ 0000475793 - ARRIETA ANA MARIA Janela de atendimento Gra…" at bounding box center [186, 80] width 373 height 160
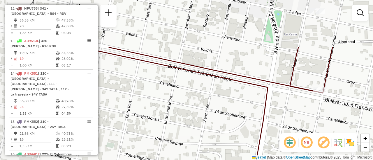
drag, startPoint x: 220, startPoint y: 19, endPoint x: 279, endPoint y: 82, distance: 87.1
click at [279, 82] on icon at bounding box center [206, 143] width 251 height 192
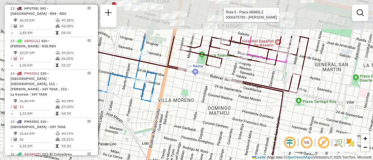
drag, startPoint x: 272, startPoint y: 27, endPoint x: 270, endPoint y: 91, distance: 63.8
click at [270, 91] on div "Rota 5 - Placa AB960LZ 0000475793 - ARRIETA ANA MARIA Janela de atendimento Gra…" at bounding box center [186, 80] width 373 height 160
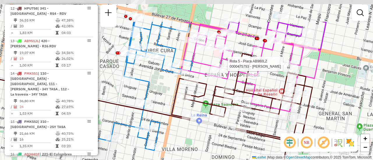
drag, startPoint x: 263, startPoint y: 48, endPoint x: 266, endPoint y: 86, distance: 38.0
click at [266, 86] on div "Rota 5 - Placa AB960LZ 0000475793 - ARRIETA ANA MARIA Janela de atendimento Gra…" at bounding box center [186, 80] width 373 height 160
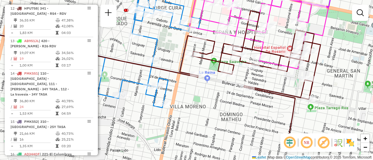
drag, startPoint x: 279, startPoint y: 121, endPoint x: 287, endPoint y: 77, distance: 44.7
click at [287, 77] on div "Janela de atendimento Grade de atendimento Capacidade Transportadoras Veículos …" at bounding box center [186, 80] width 373 height 160
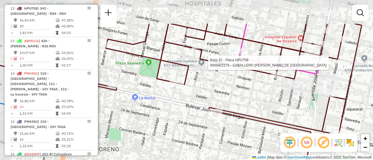
drag, startPoint x: 254, startPoint y: 63, endPoint x: 290, endPoint y: 102, distance: 54.0
click at [290, 102] on div "Rota 12 - Placa HPU758 0000422171 - CABALLERO ANDREA MARIA DE LOS ANGELES Janel…" at bounding box center [186, 80] width 373 height 160
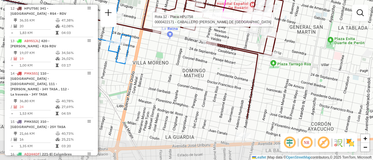
drag, startPoint x: 340, startPoint y: 109, endPoint x: 309, endPoint y: 52, distance: 64.9
click at [309, 52] on div "Rota 12 - Placa HPU758 0000422171 - CABALLERO ANDREA MARIA DE LOS ANGELES Janel…" at bounding box center [186, 80] width 373 height 160
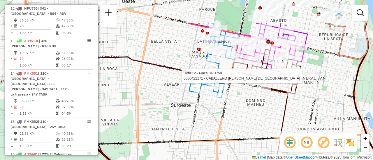
drag, startPoint x: 269, startPoint y: 76, endPoint x: 274, endPoint y: 105, distance: 29.9
click at [274, 105] on div "Rota 12 - Placa HPU758 0000422171 - CABALLERO ANDREA MARIA DE LOS ANGELES Janel…" at bounding box center [186, 80] width 373 height 160
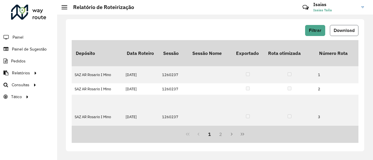
click at [342, 29] on span "Download" at bounding box center [343, 30] width 21 height 5
